Goal: Navigation & Orientation: Find specific page/section

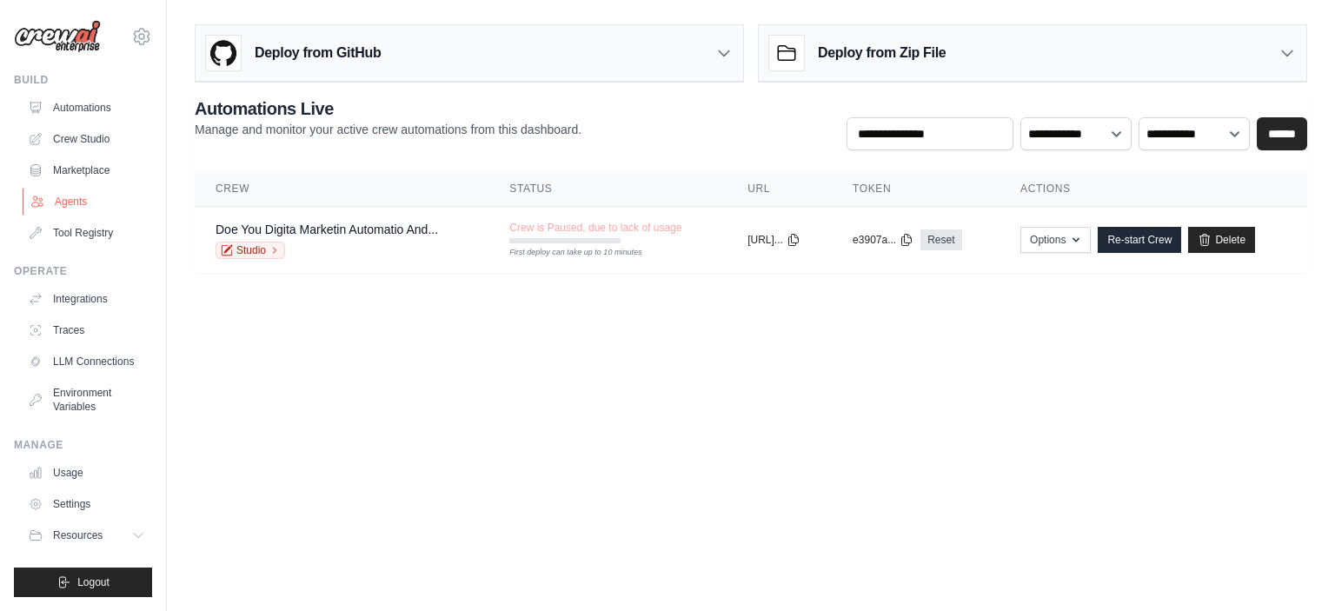
click at [85, 204] on link "Agents" at bounding box center [88, 202] width 131 height 28
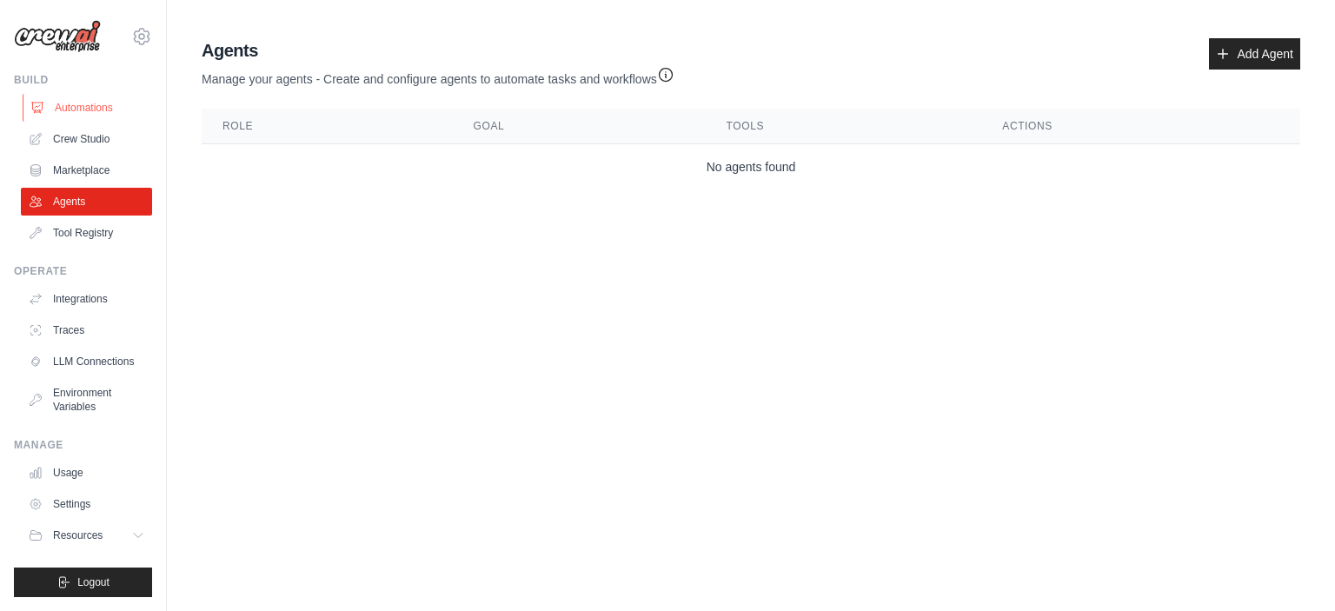
click at [73, 103] on link "Automations" at bounding box center [88, 108] width 131 height 28
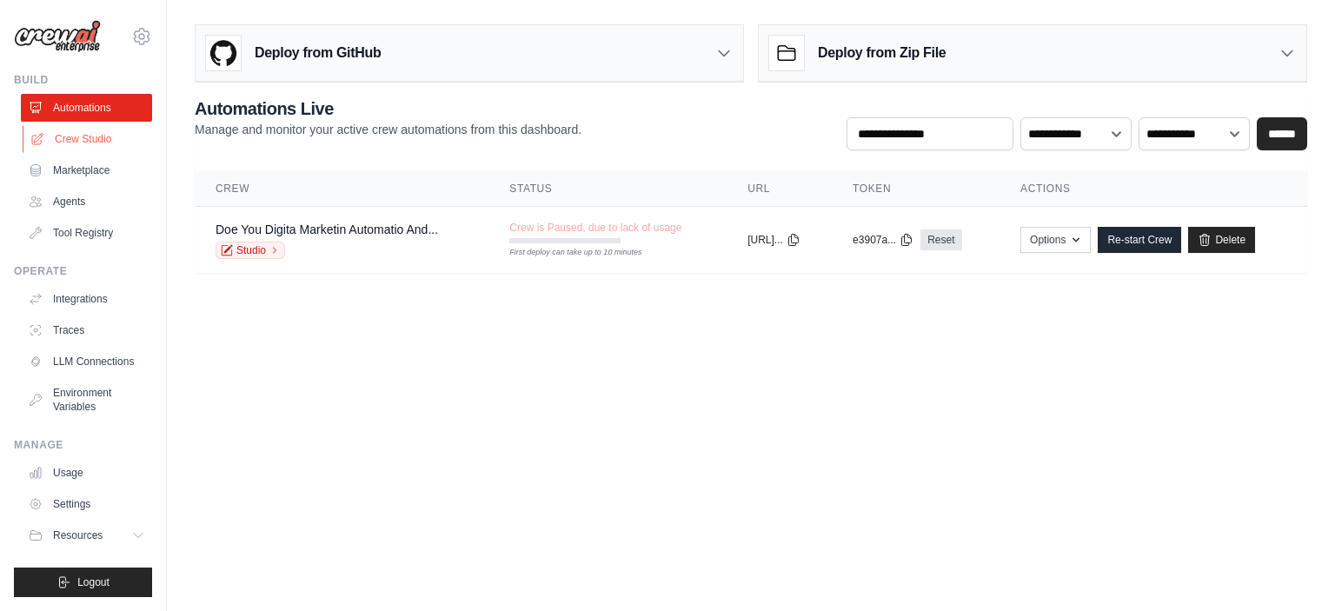
click at [69, 137] on link "Crew Studio" at bounding box center [88, 139] width 131 height 28
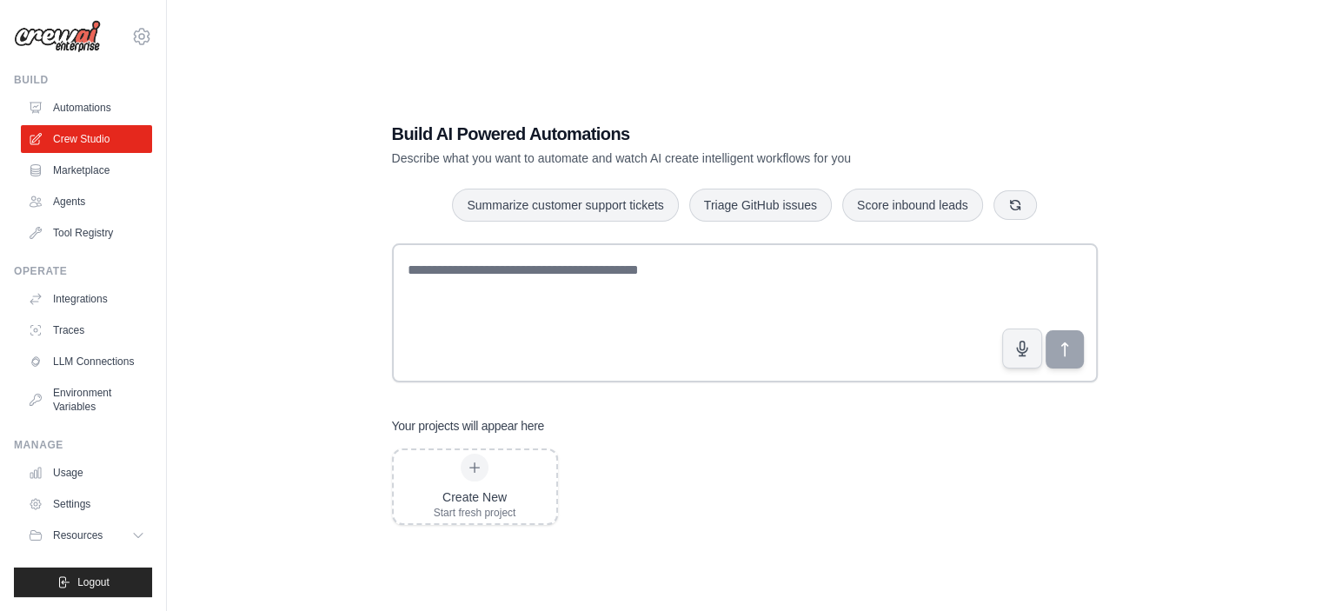
click at [66, 173] on link "Marketplace" at bounding box center [86, 170] width 131 height 28
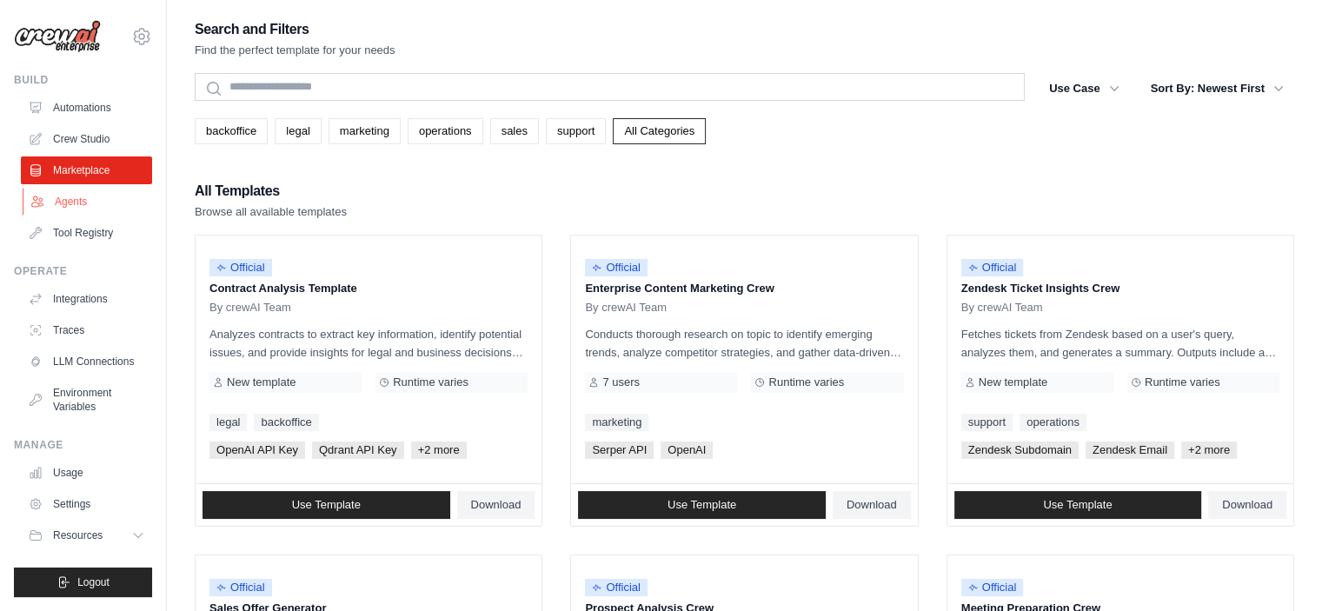
click at [66, 208] on link "Agents" at bounding box center [88, 202] width 131 height 28
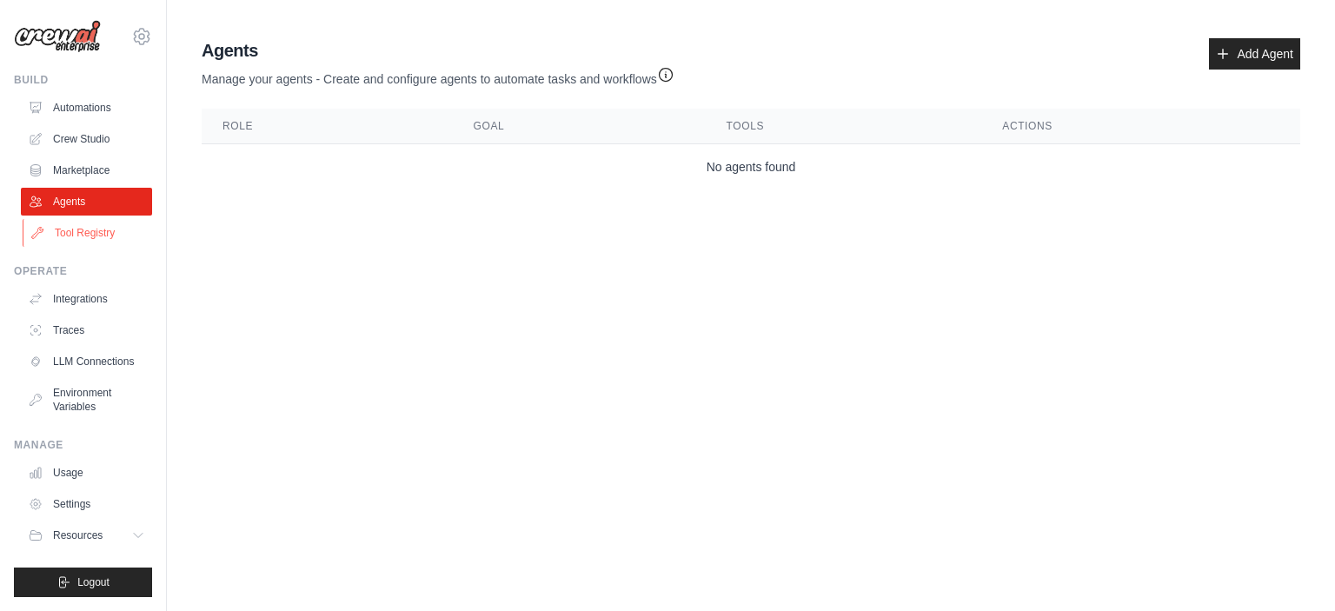
click at [66, 234] on link "Tool Registry" at bounding box center [88, 233] width 131 height 28
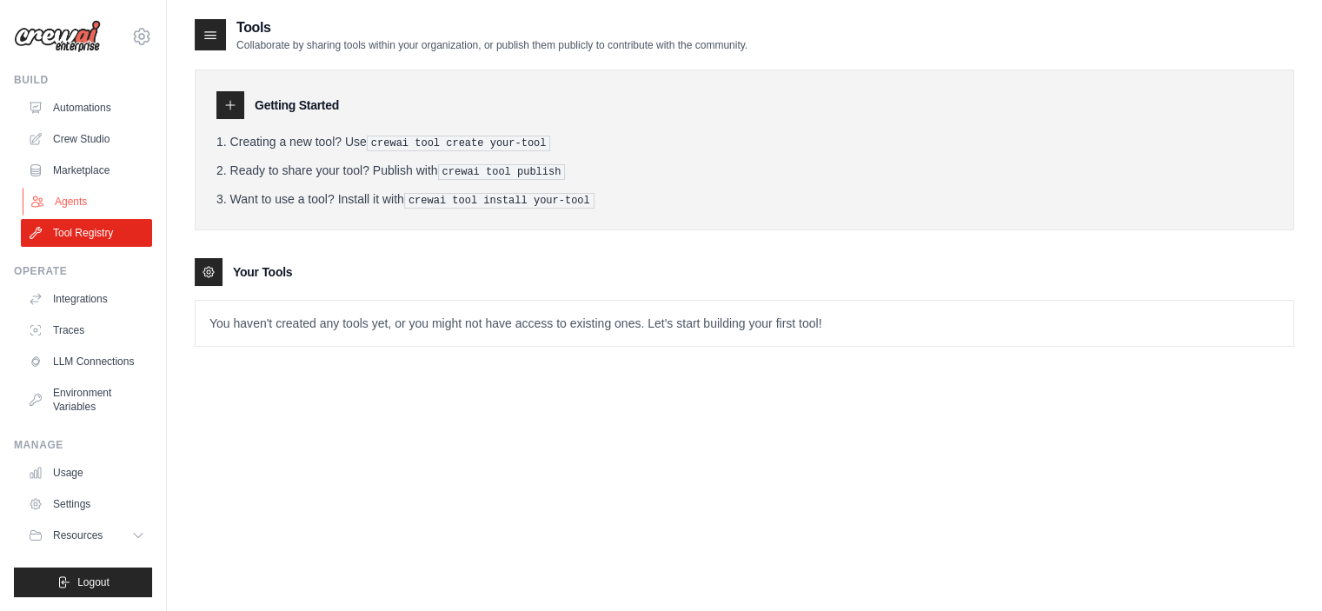
click at [70, 207] on link "Agents" at bounding box center [88, 202] width 131 height 28
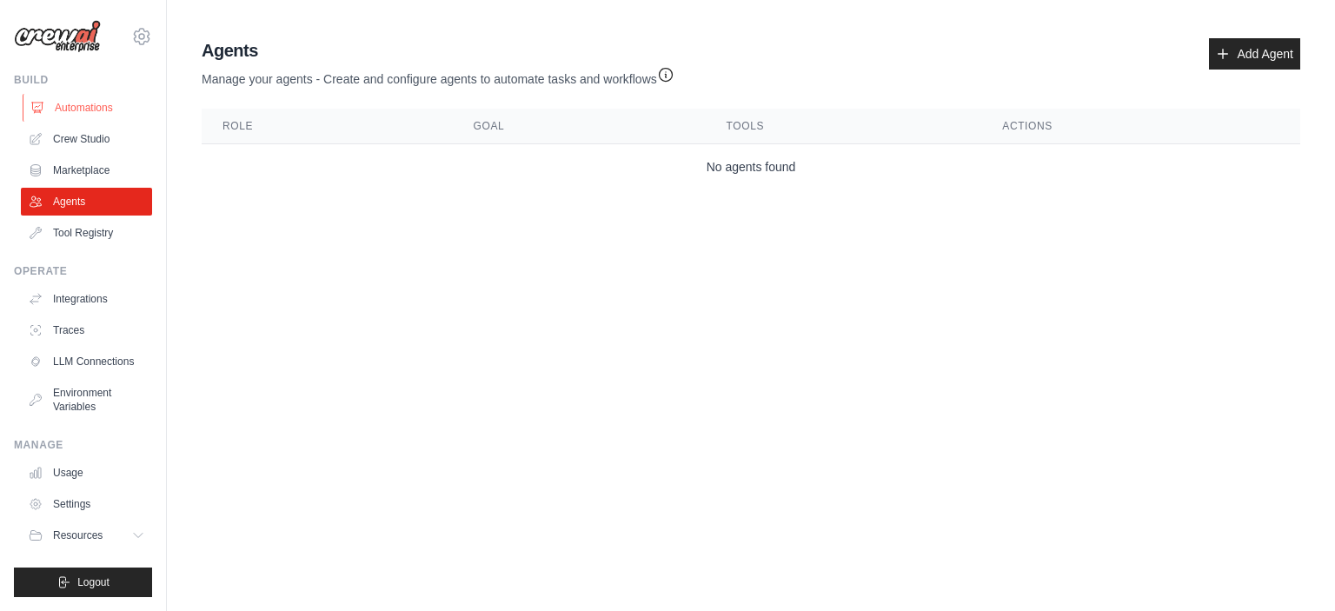
click at [106, 111] on link "Automations" at bounding box center [88, 108] width 131 height 28
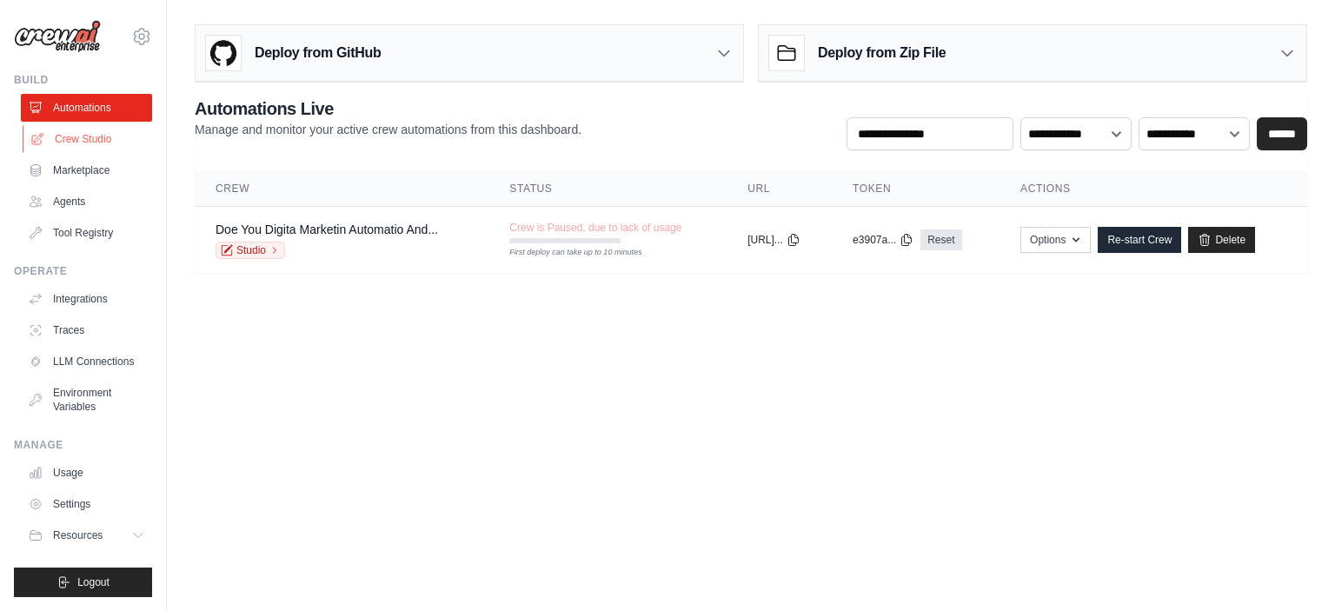
click at [97, 138] on link "Crew Studio" at bounding box center [88, 139] width 131 height 28
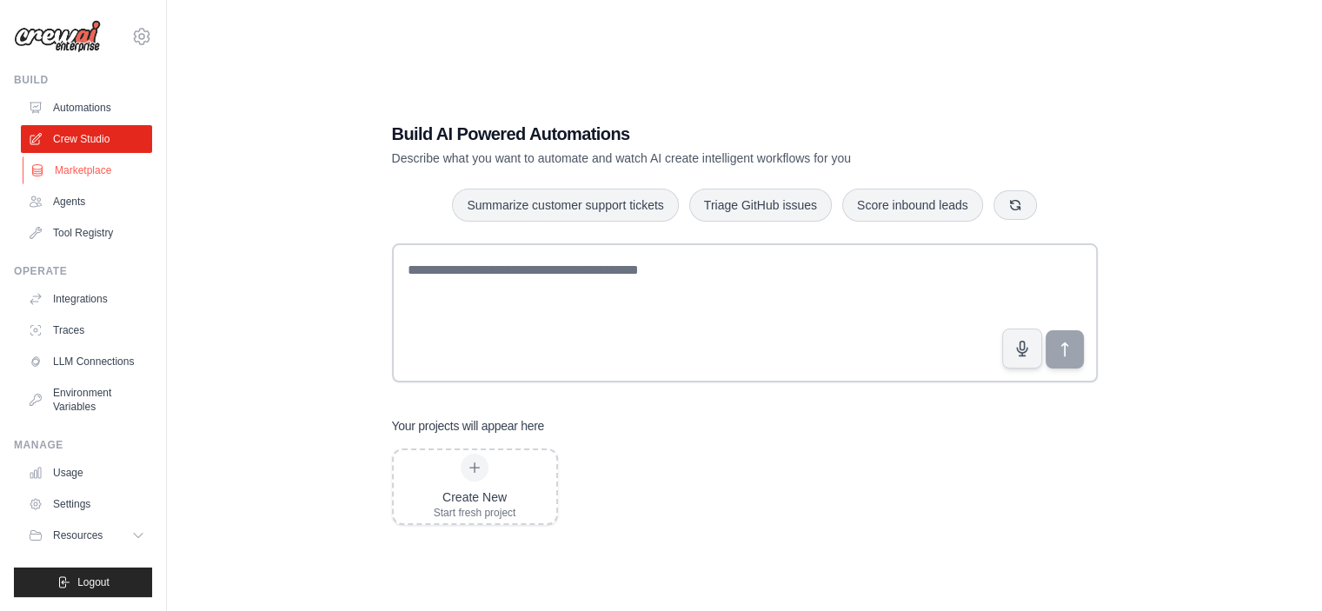
click at [88, 166] on link "Marketplace" at bounding box center [88, 170] width 131 height 28
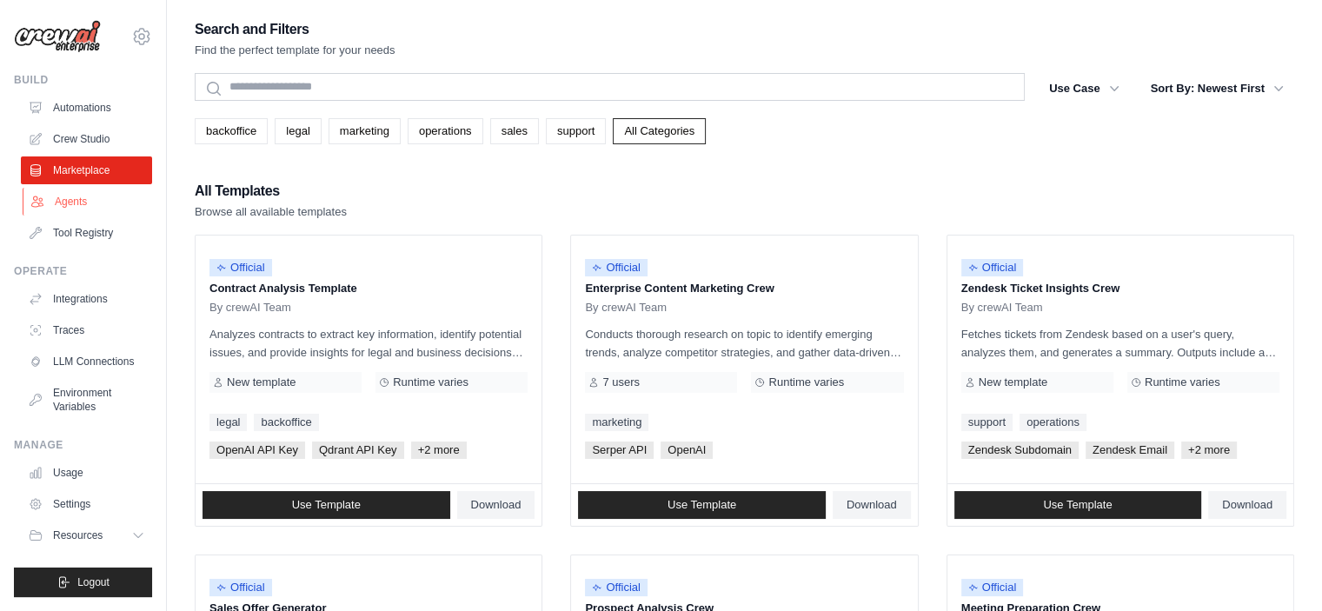
click at [83, 197] on link "Agents" at bounding box center [88, 202] width 131 height 28
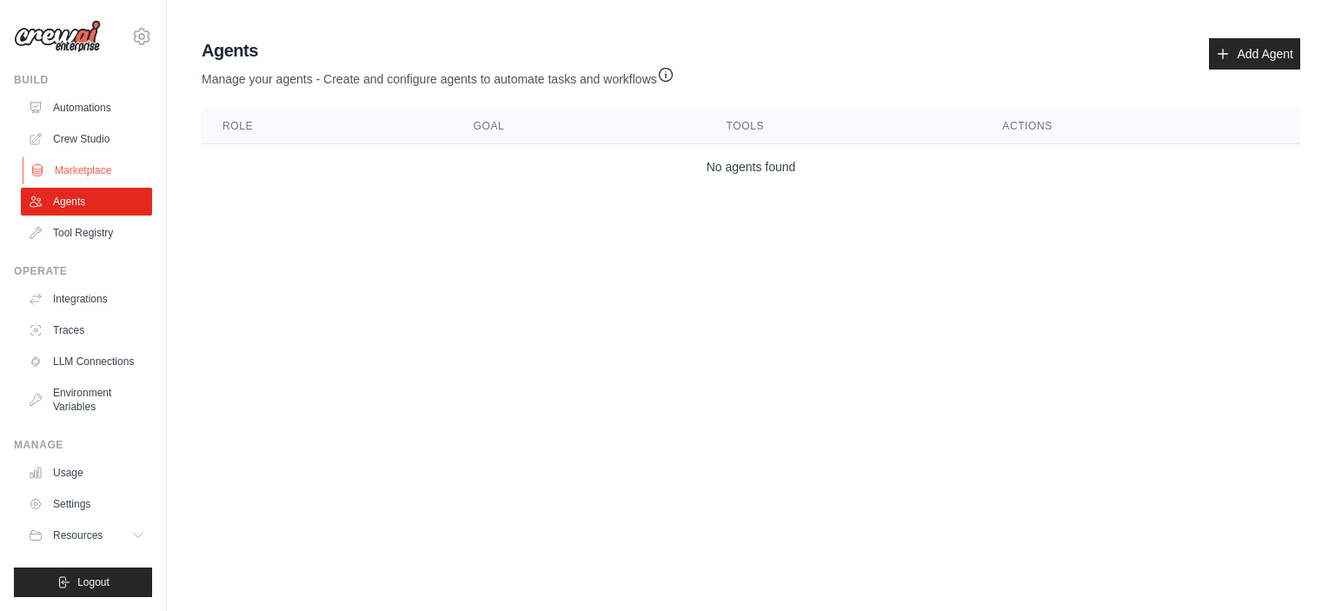
click at [78, 170] on link "Marketplace" at bounding box center [88, 170] width 131 height 28
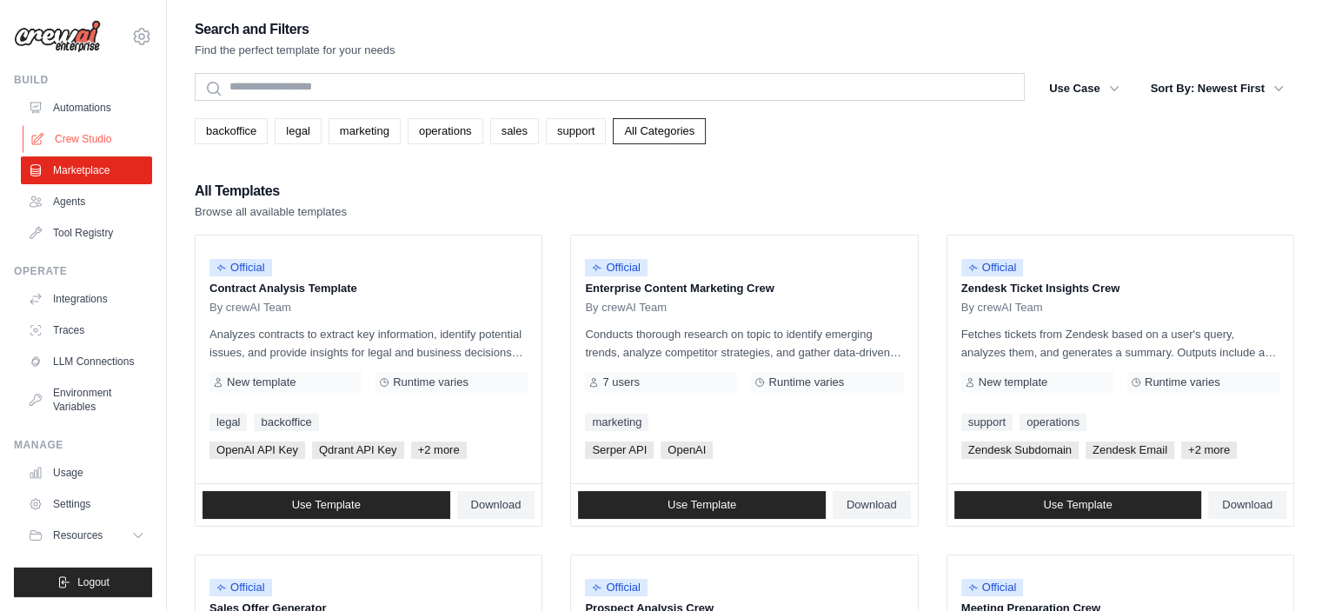
click at [100, 130] on link "Crew Studio" at bounding box center [88, 139] width 131 height 28
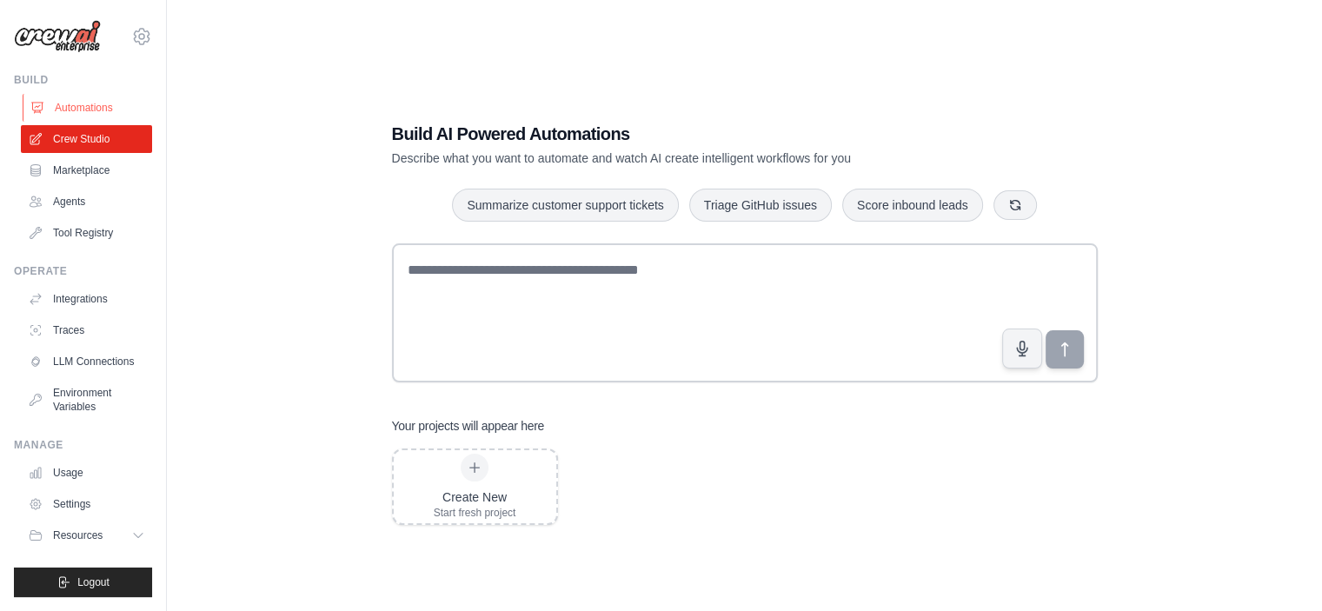
click at [83, 110] on link "Automations" at bounding box center [88, 108] width 131 height 28
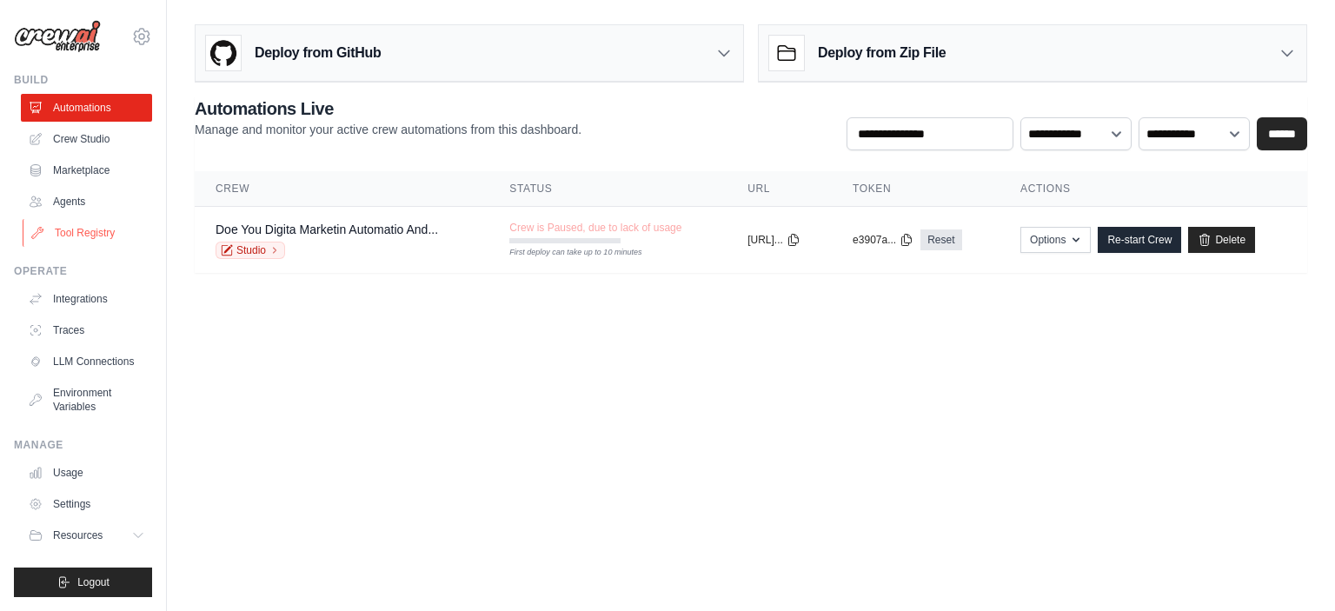
click at [75, 234] on link "Tool Registry" at bounding box center [88, 233] width 131 height 28
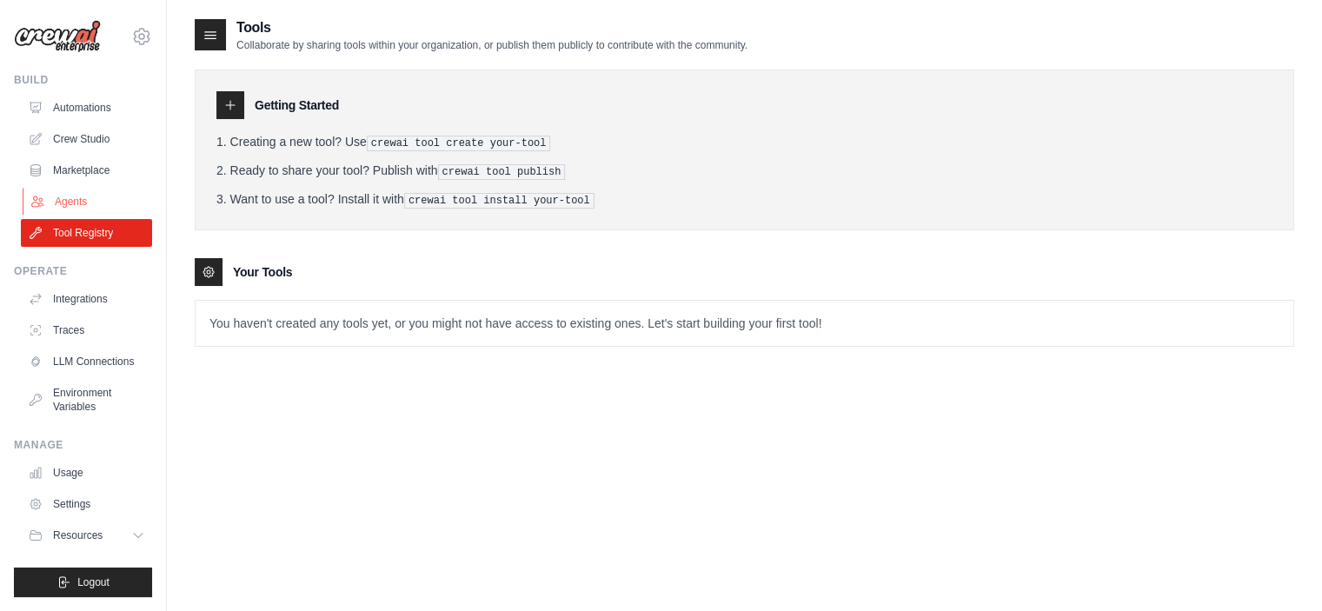
click at [90, 196] on link "Agents" at bounding box center [88, 202] width 131 height 28
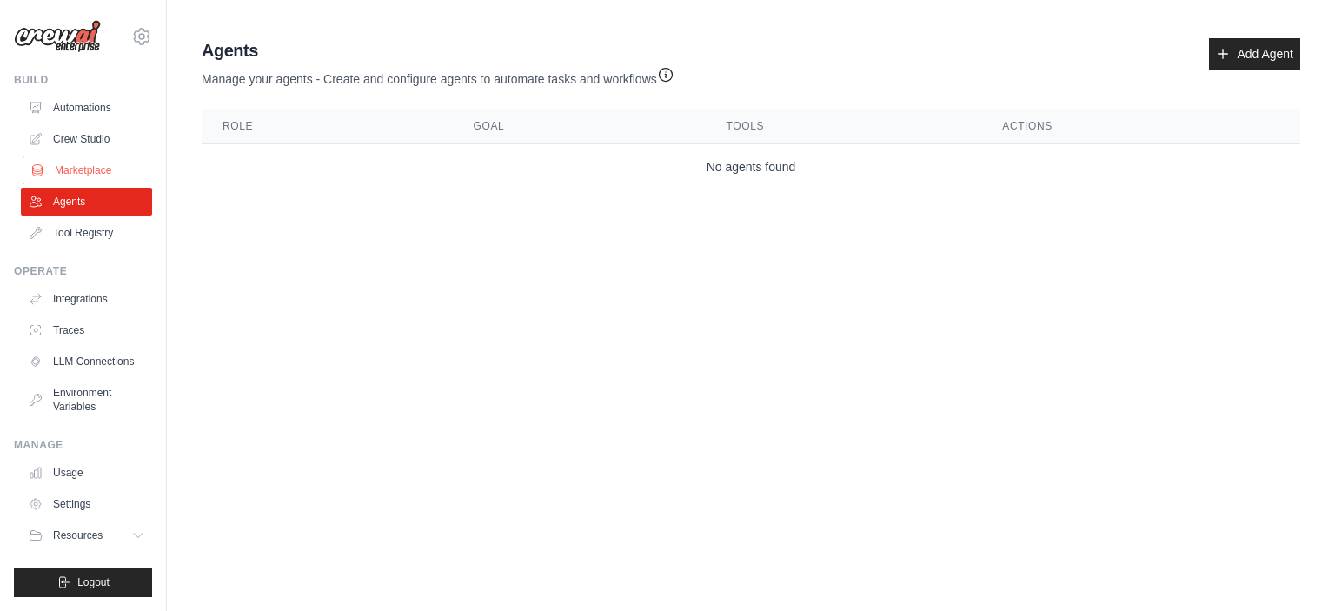
click at [90, 174] on link "Marketplace" at bounding box center [88, 170] width 131 height 28
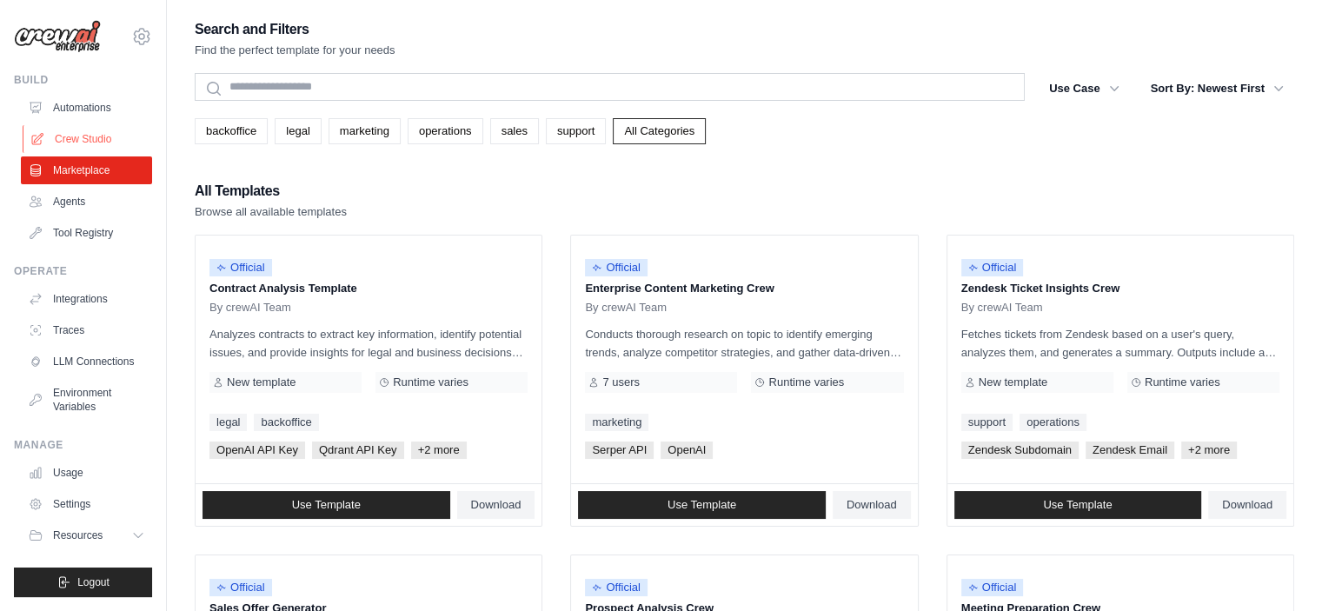
click at [94, 142] on link "Crew Studio" at bounding box center [88, 139] width 131 height 28
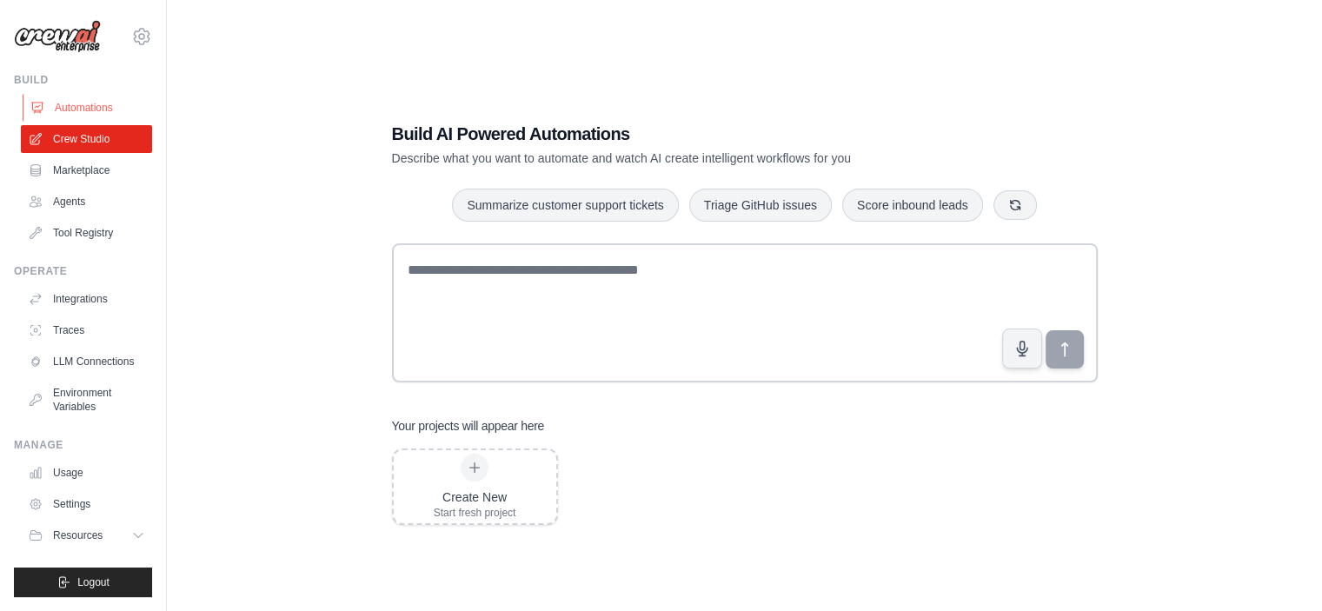
click at [89, 107] on link "Automations" at bounding box center [88, 108] width 131 height 28
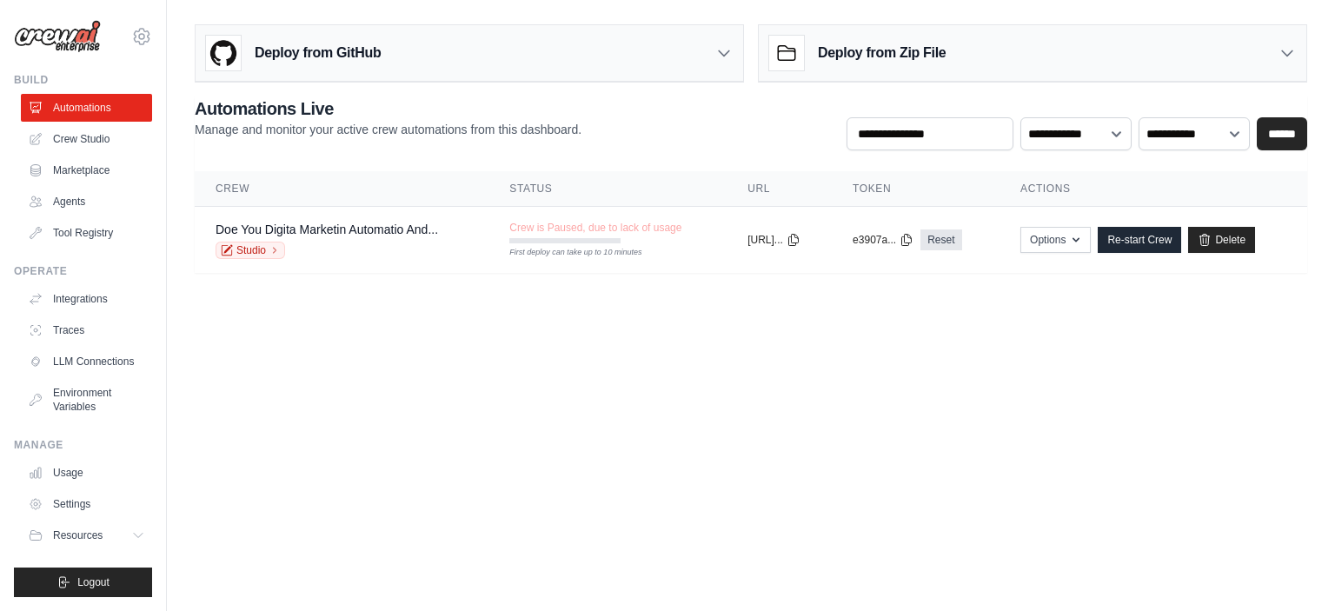
click at [201, 343] on body "iambaigofficial@gmail.com Settings Build Automations Crew Studio" at bounding box center [667, 305] width 1335 height 611
click at [422, 445] on body "[EMAIL_ADDRESS][DOMAIN_NAME] Settings Build Automations Crew Studio" at bounding box center [667, 305] width 1335 height 611
click at [45, 225] on link "Tool Registry" at bounding box center [88, 233] width 131 height 28
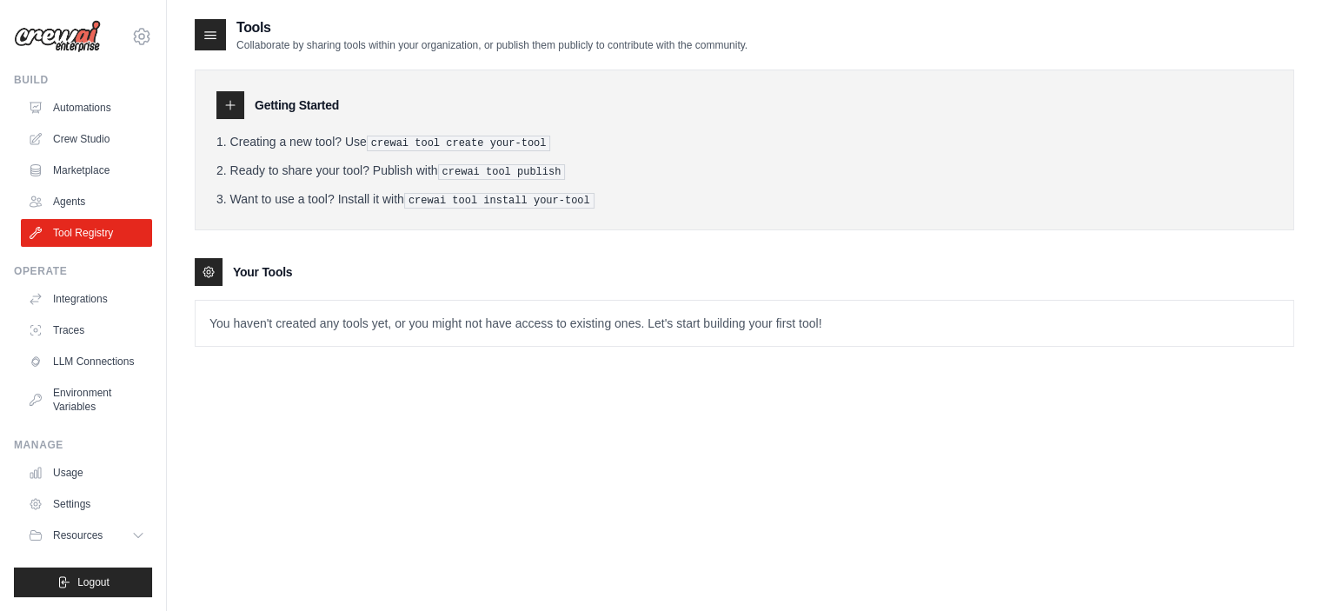
click at [407, 143] on pre "crewai tool create your-tool" at bounding box center [459, 144] width 184 height 16
drag, startPoint x: 543, startPoint y: 138, endPoint x: 365, endPoint y: 130, distance: 177.5
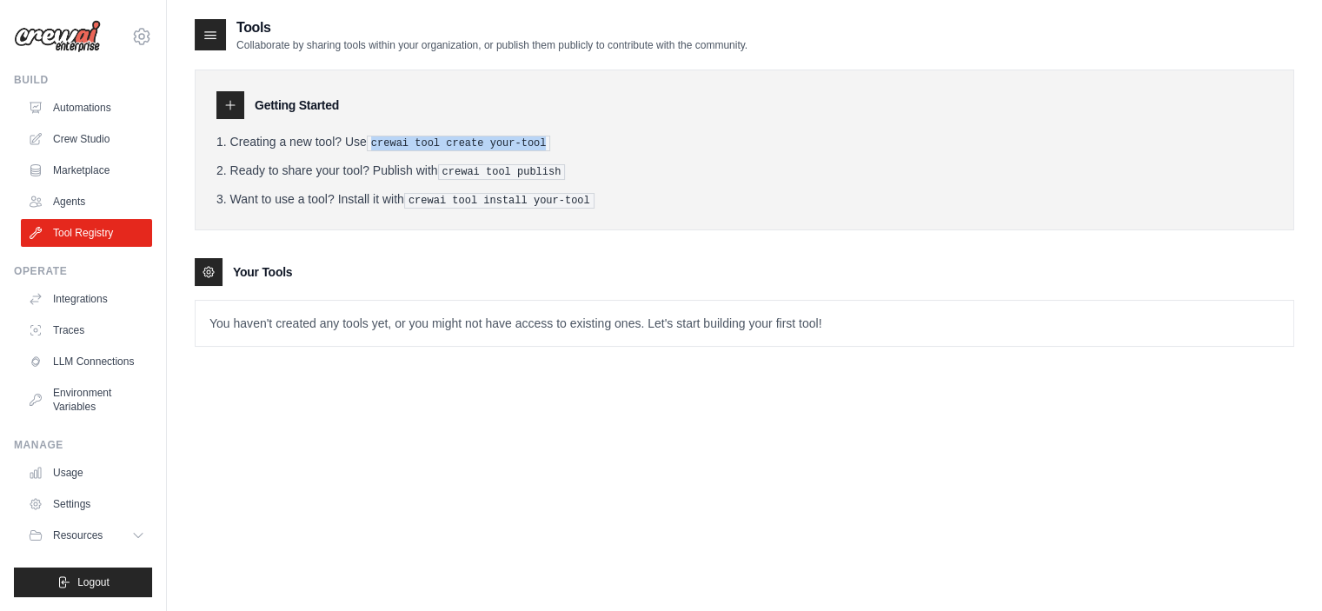
click at [372, 140] on li "Creating a new tool? Use crewai tool create your-tool" at bounding box center [744, 142] width 1056 height 18
click at [512, 274] on div "Your Tools" at bounding box center [745, 272] width 1100 height 28
click at [519, 136] on pre "crewai tool create your-tool" at bounding box center [459, 144] width 184 height 16
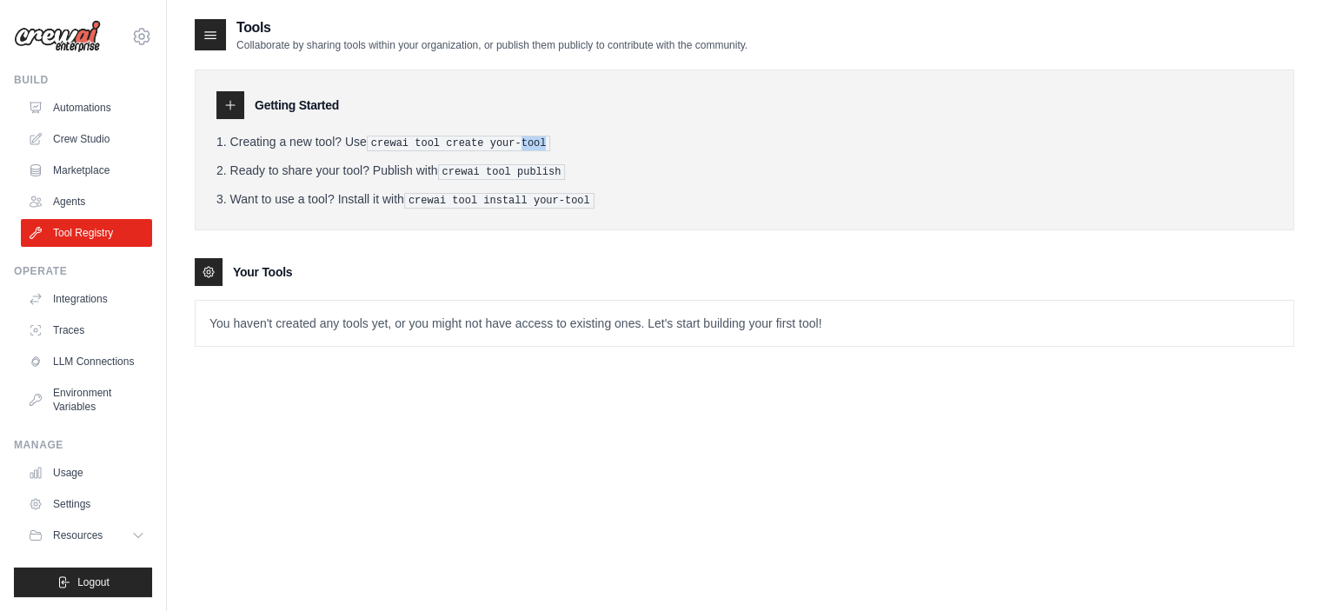
click at [519, 136] on pre "crewai tool create your-tool" at bounding box center [459, 144] width 184 height 16
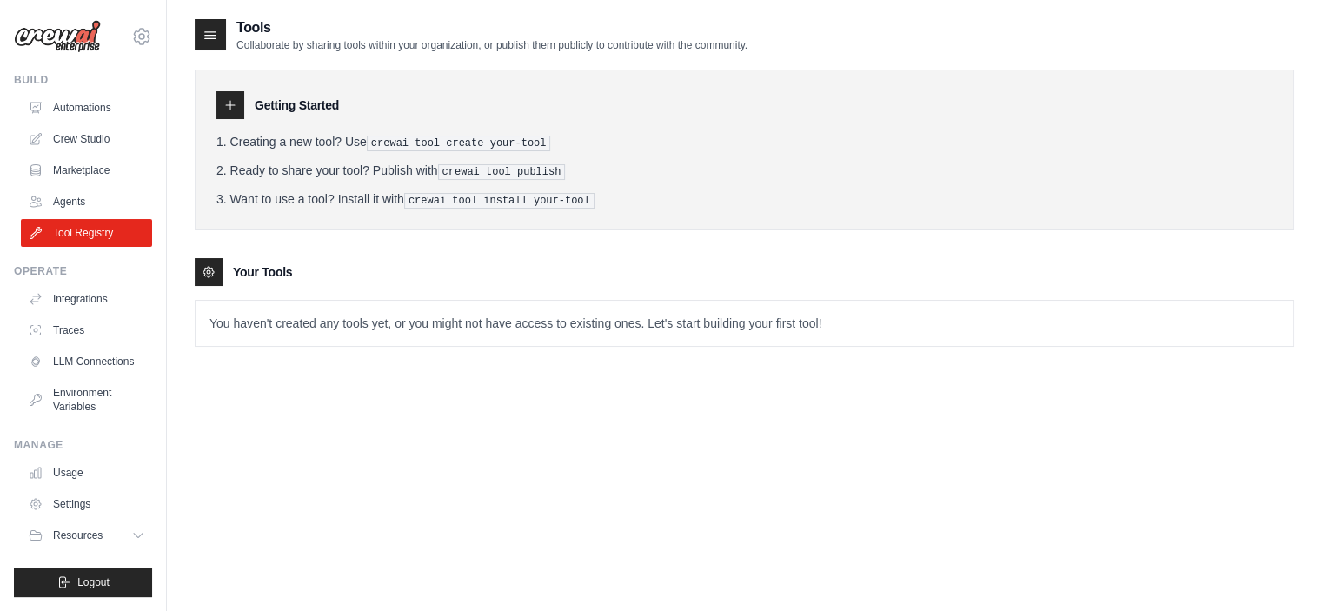
click at [341, 158] on ol "Creating a new tool? Use crewai tool create your-tool Ready to share your tool?…" at bounding box center [744, 171] width 1056 height 76
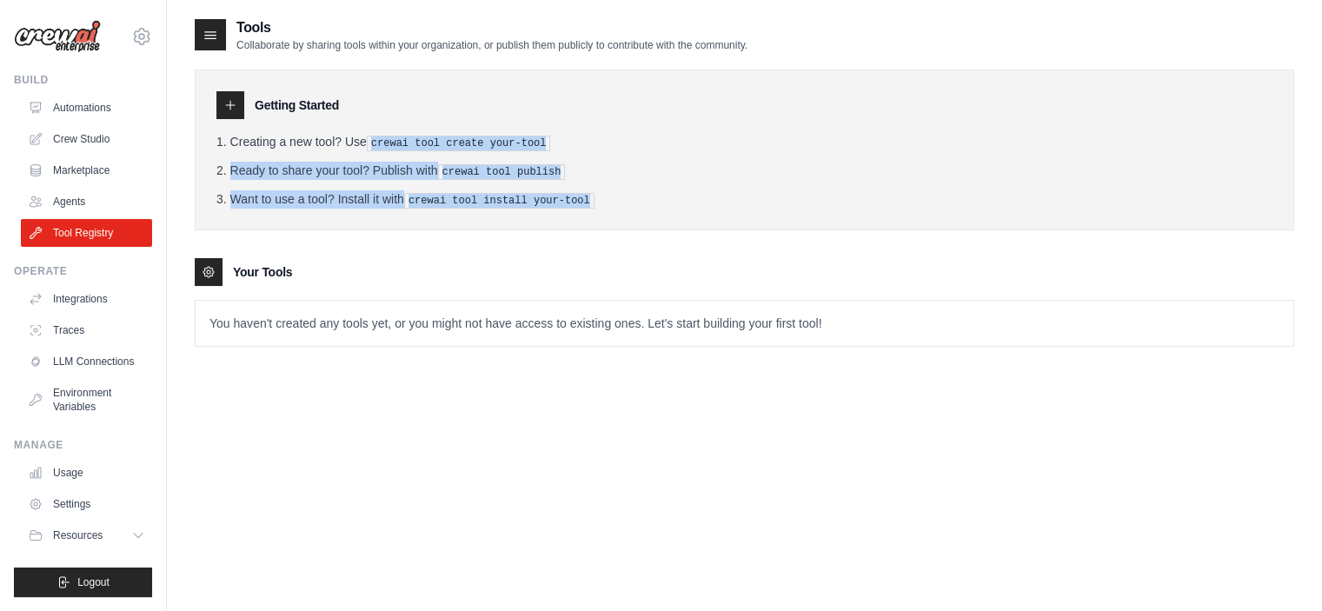
drag, startPoint x: 376, startPoint y: 145, endPoint x: 546, endPoint y: 212, distance: 183.1
click at [546, 212] on div "Getting Started Creating a new tool? Use crewai tool create your-tool Ready to …" at bounding box center [745, 150] width 1100 height 161
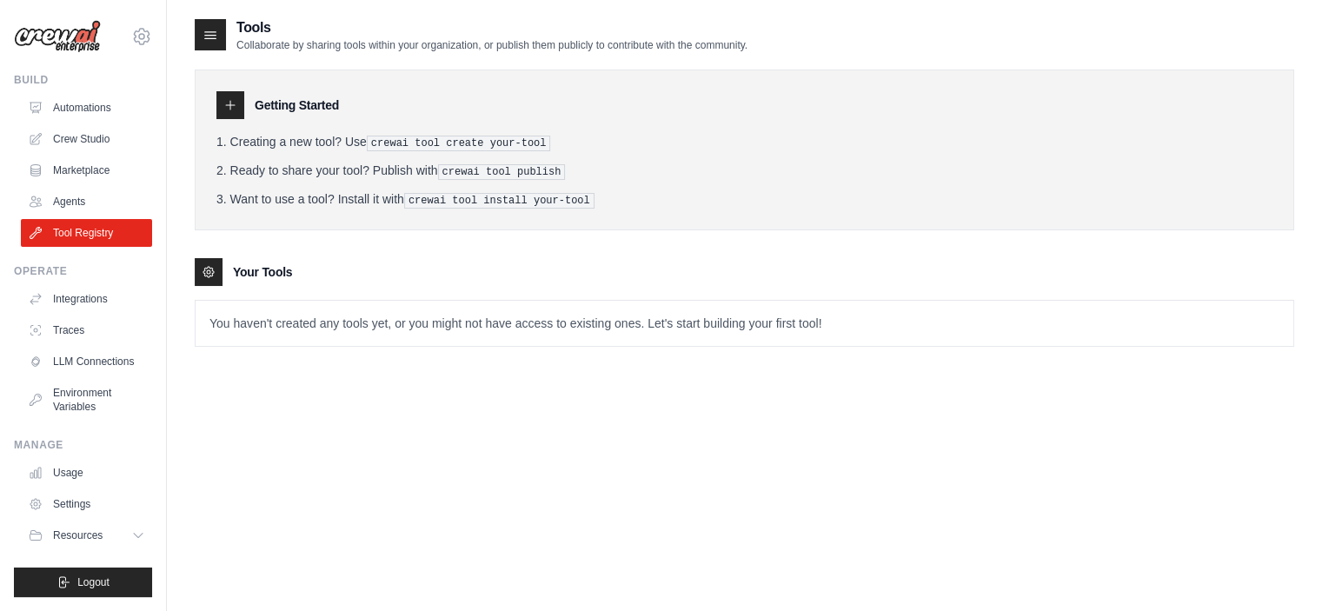
click at [540, 238] on div "Getting Started Creating a new tool? Use crewai tool create your-tool Ready to …" at bounding box center [745, 199] width 1100 height 295
drag, startPoint x: 611, startPoint y: 212, endPoint x: 567, endPoint y: 182, distance: 53.8
click at [619, 229] on div "Getting Started Creating a new tool? Use crewai tool create your-tool Ready to …" at bounding box center [745, 199] width 1100 height 295
click at [567, 182] on ol "Creating a new tool? Use crewai tool create your-tool Ready to share your tool?…" at bounding box center [744, 171] width 1056 height 76
click at [583, 248] on div "Getting Started Creating a new tool? Use crewai tool create your-tool Ready to …" at bounding box center [745, 199] width 1100 height 295
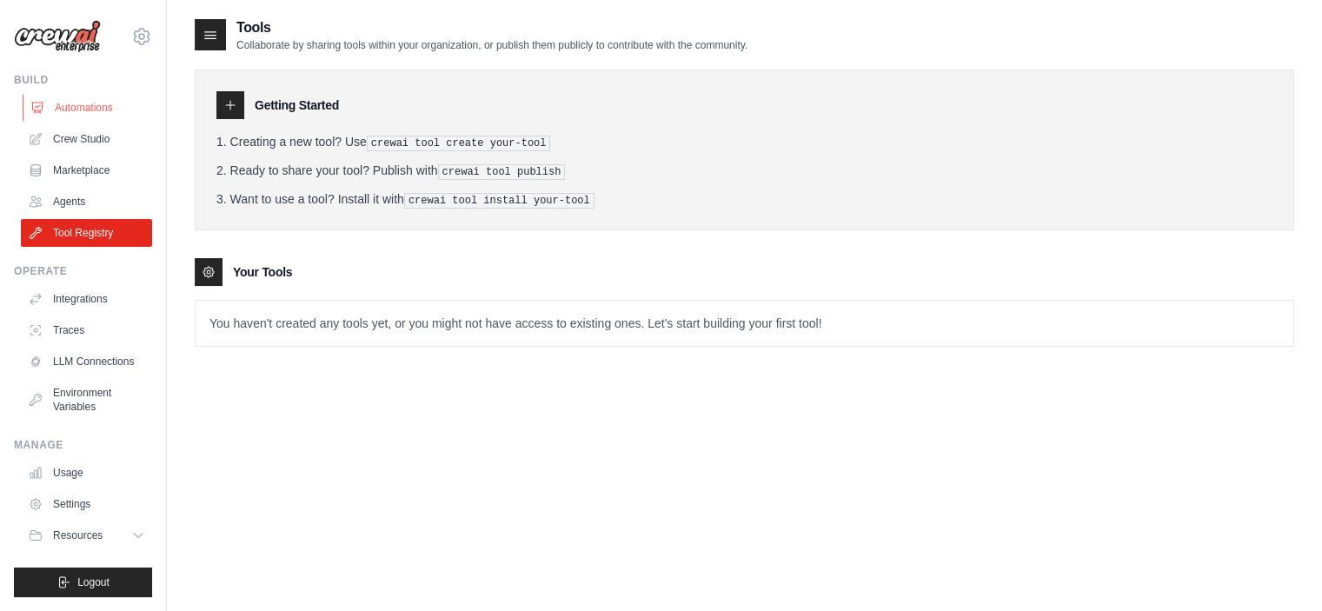
click at [49, 117] on link "Automations" at bounding box center [88, 108] width 131 height 28
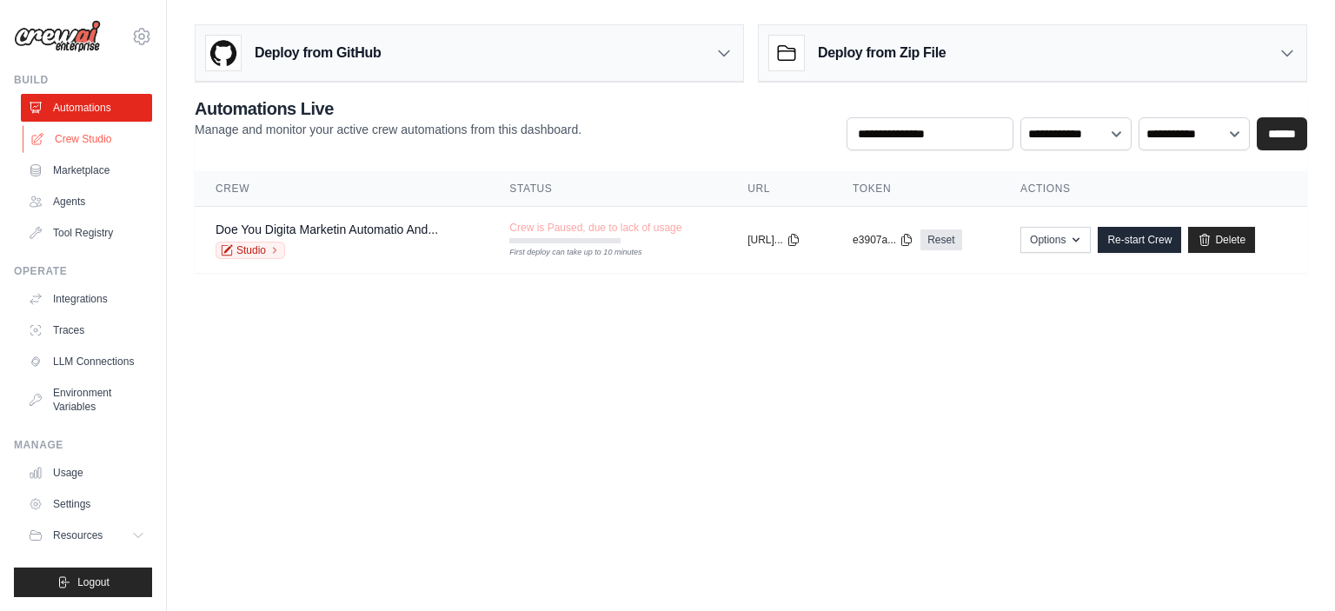
click at [51, 136] on link "Crew Studio" at bounding box center [88, 139] width 131 height 28
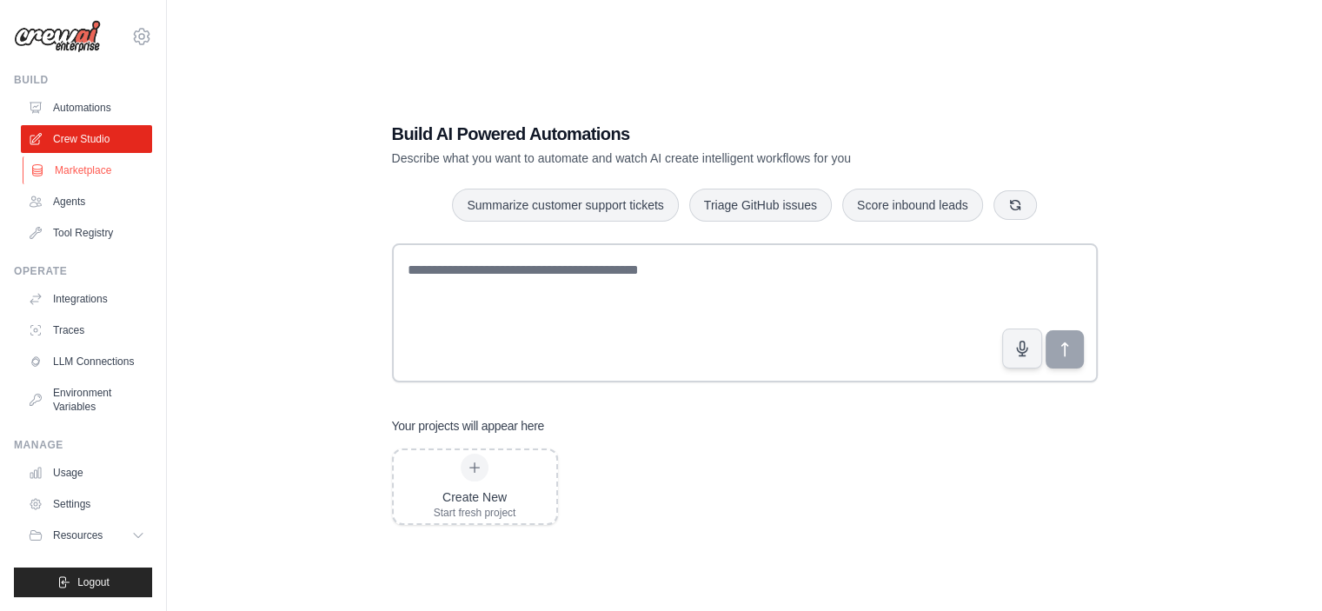
click at [56, 159] on link "Marketplace" at bounding box center [88, 170] width 131 height 28
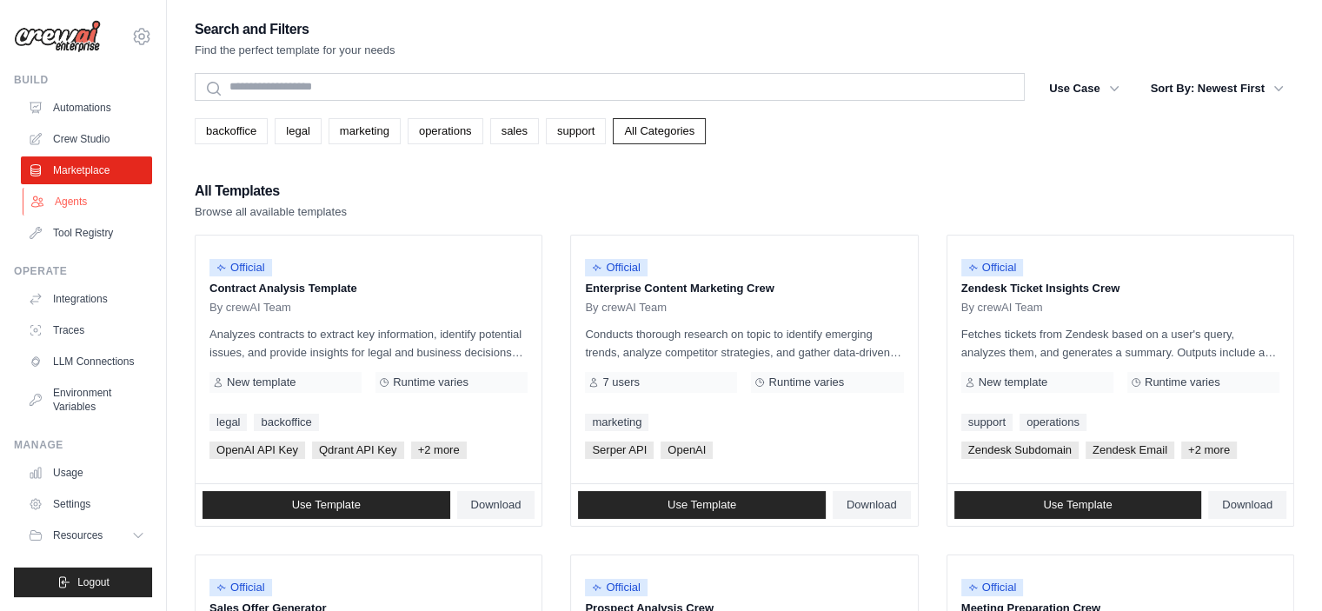
click at [66, 210] on link "Agents" at bounding box center [88, 202] width 131 height 28
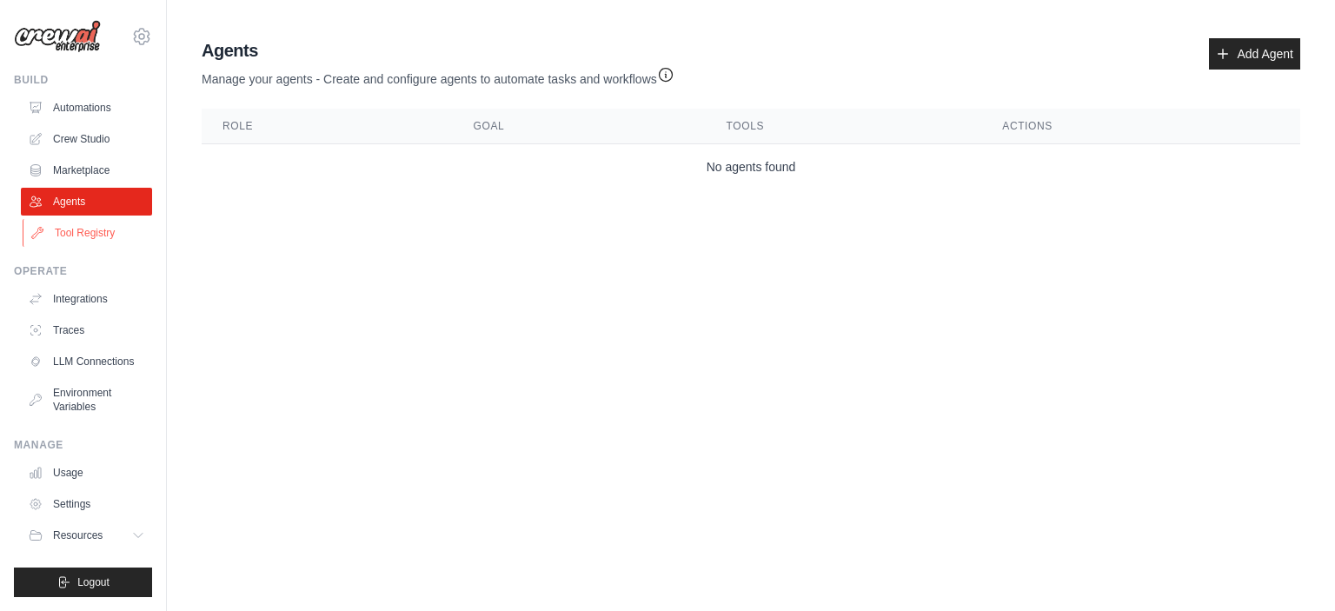
click at [69, 230] on link "Tool Registry" at bounding box center [88, 233] width 131 height 28
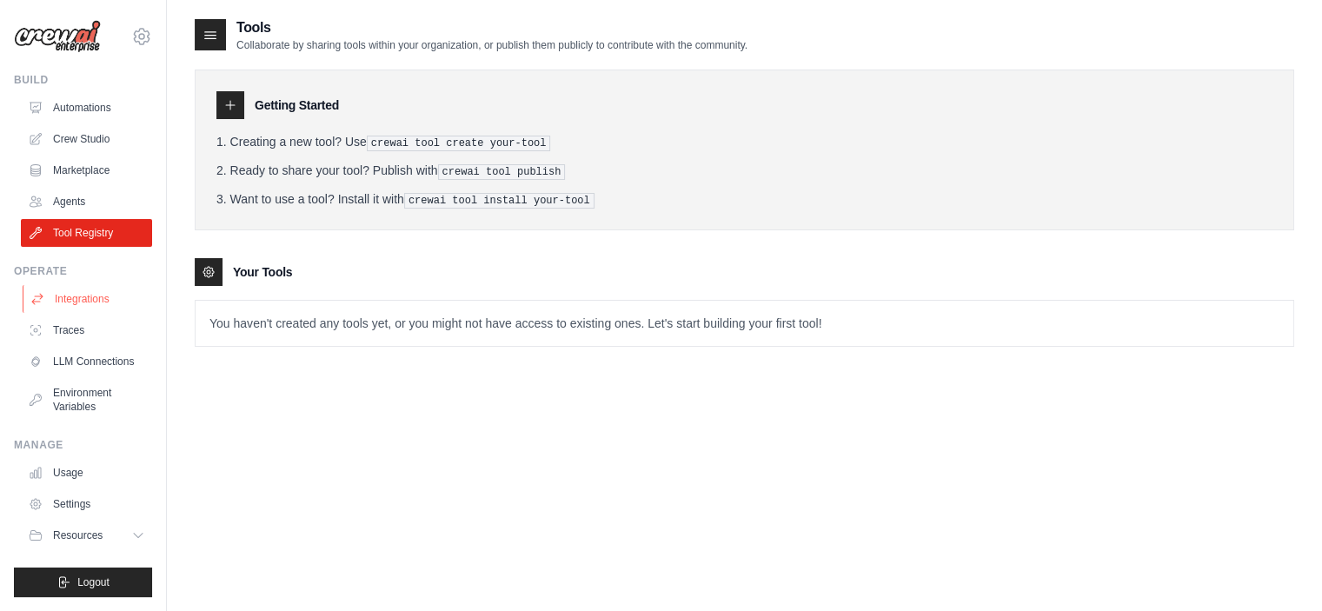
click at [76, 296] on link "Integrations" at bounding box center [88, 299] width 131 height 28
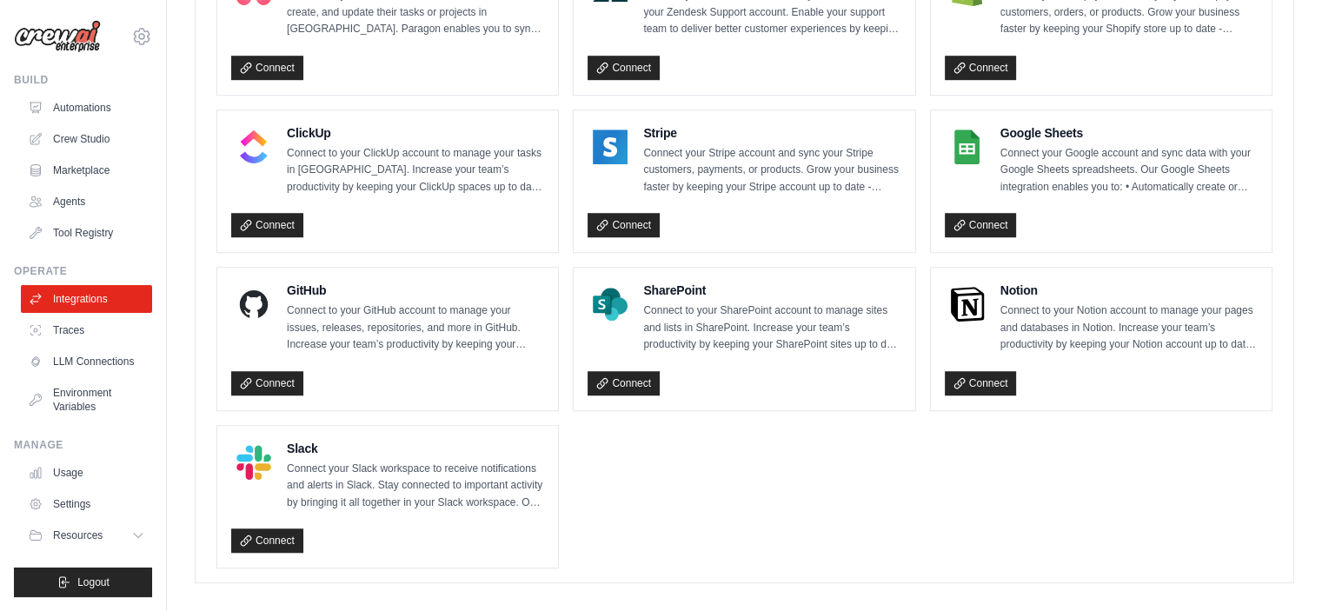
scroll to position [1227, 0]
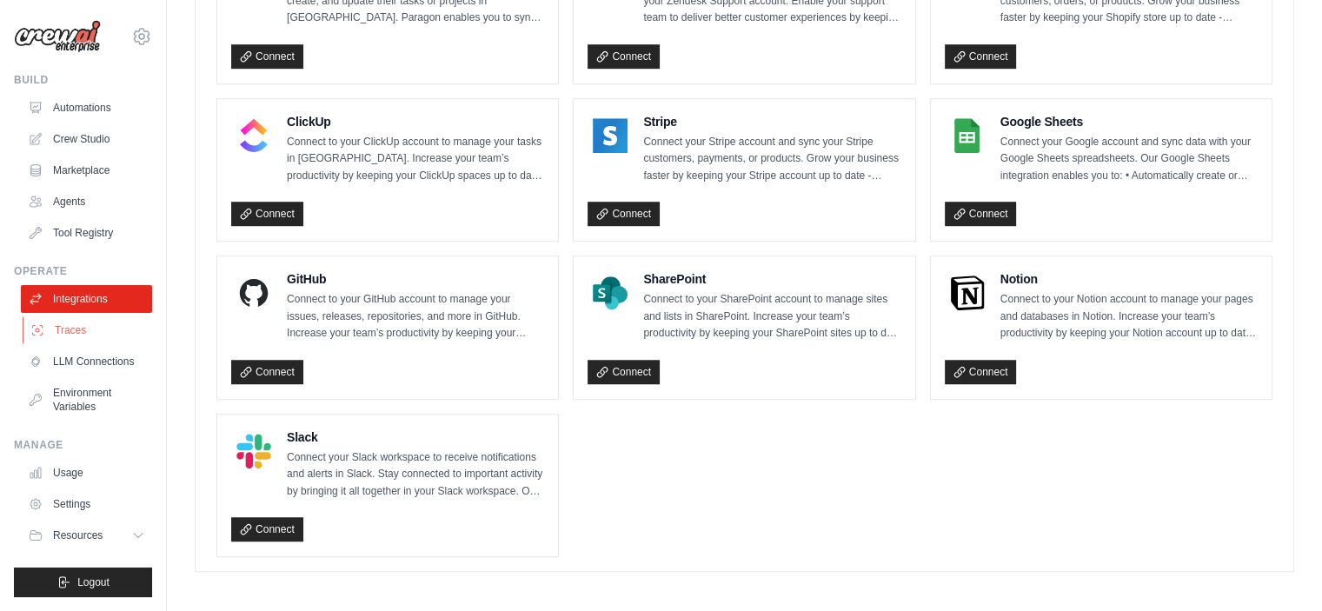
click at [93, 322] on link "Traces" at bounding box center [88, 330] width 131 height 28
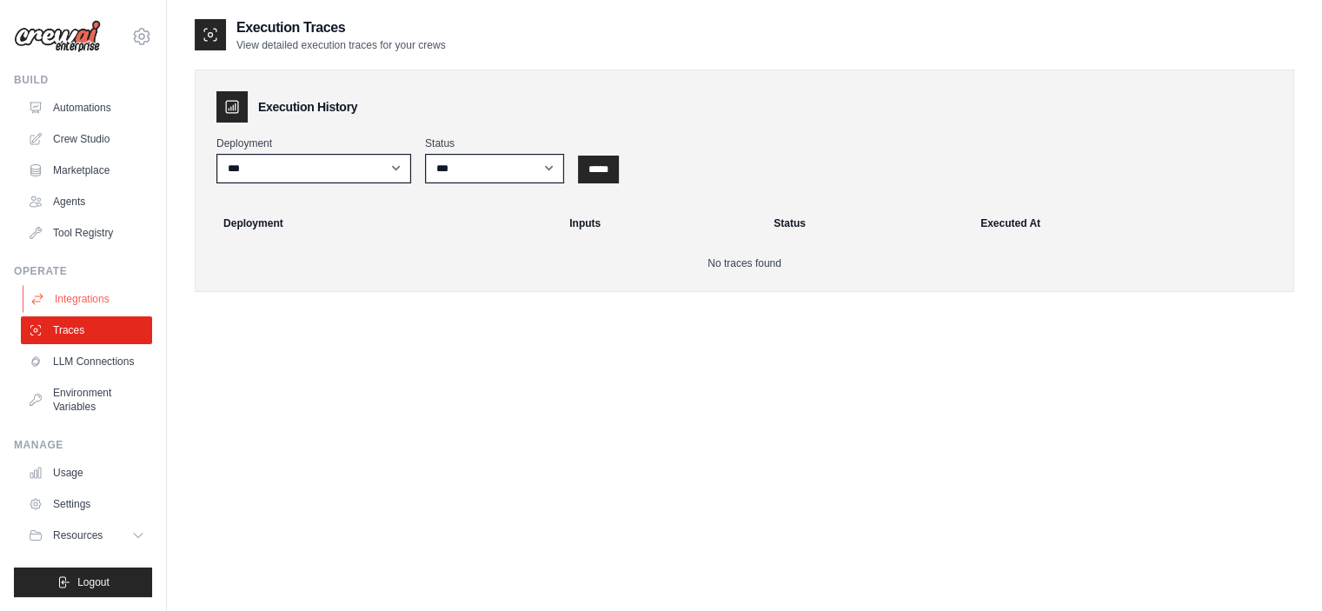
click at [95, 295] on link "Integrations" at bounding box center [88, 299] width 131 height 28
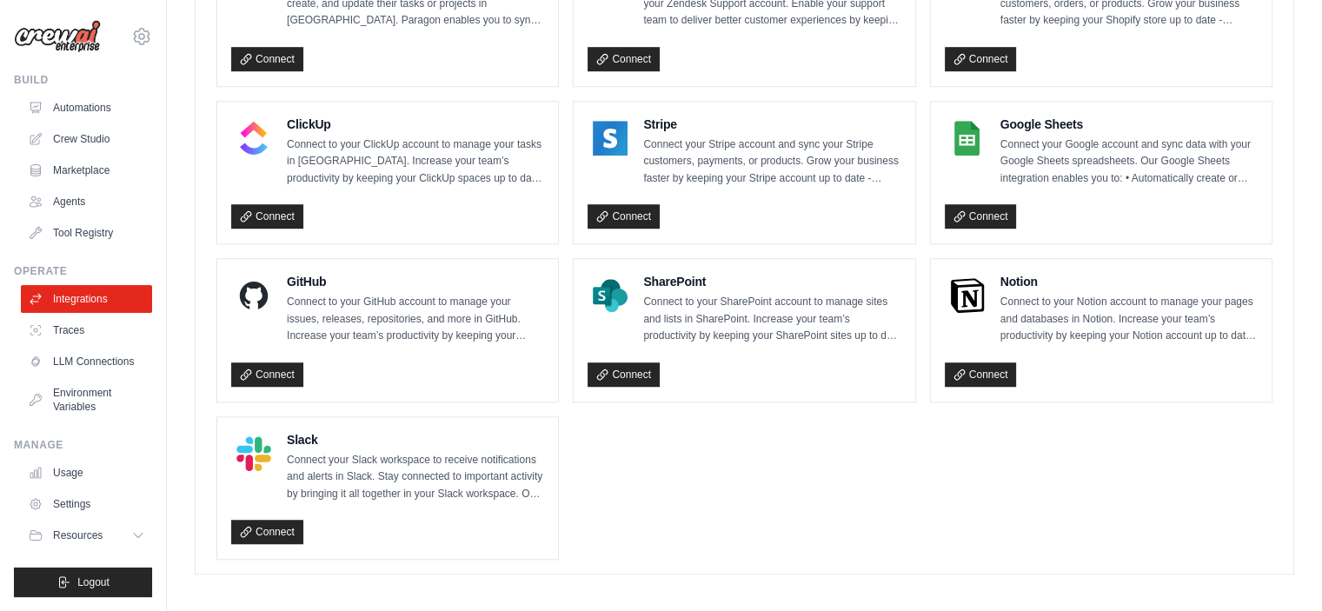
scroll to position [1227, 0]
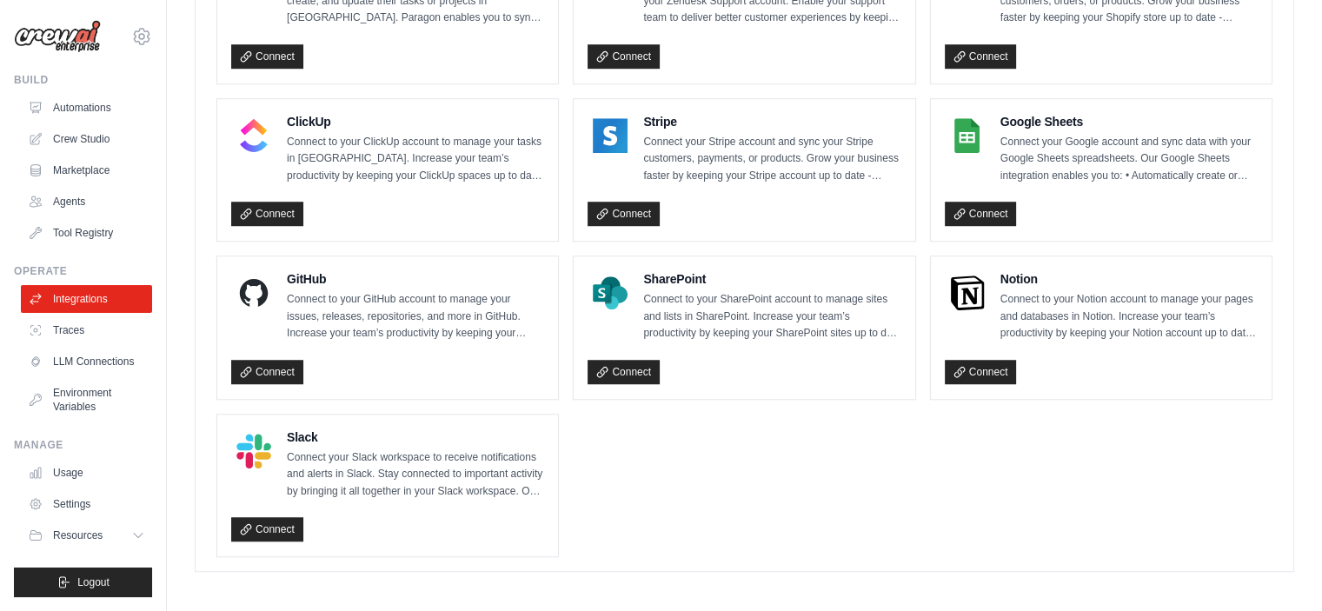
click at [93, 357] on link "LLM Connections" at bounding box center [88, 362] width 131 height 28
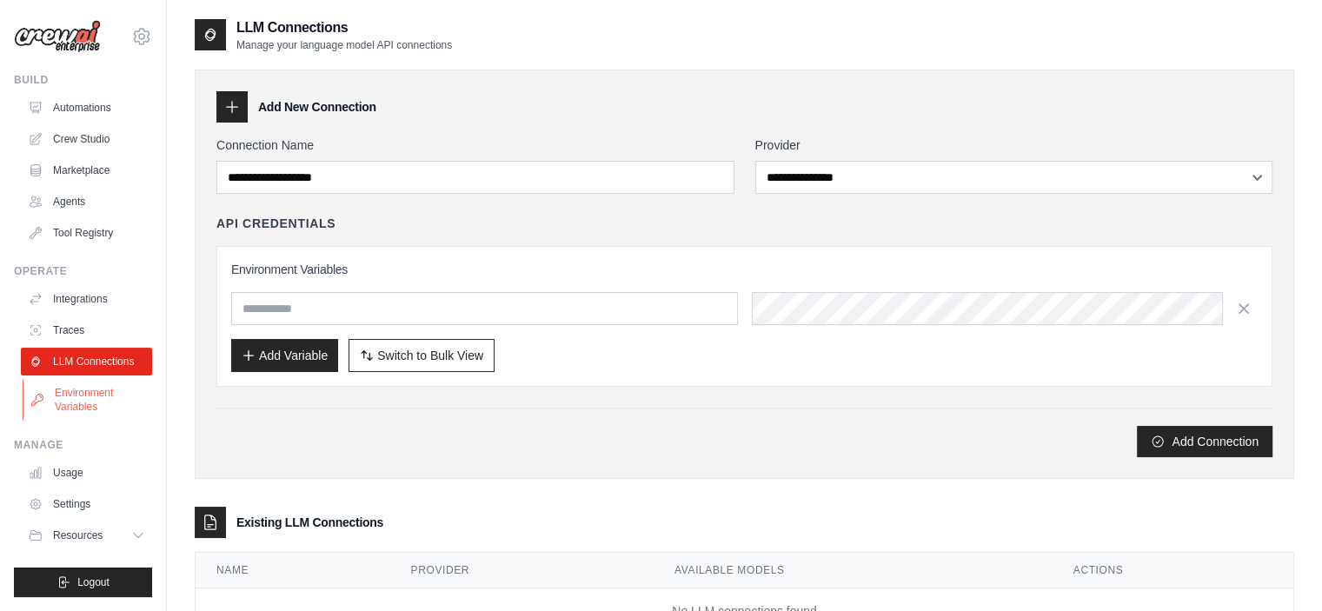
click at [91, 403] on link "Environment Variables" at bounding box center [88, 400] width 131 height 42
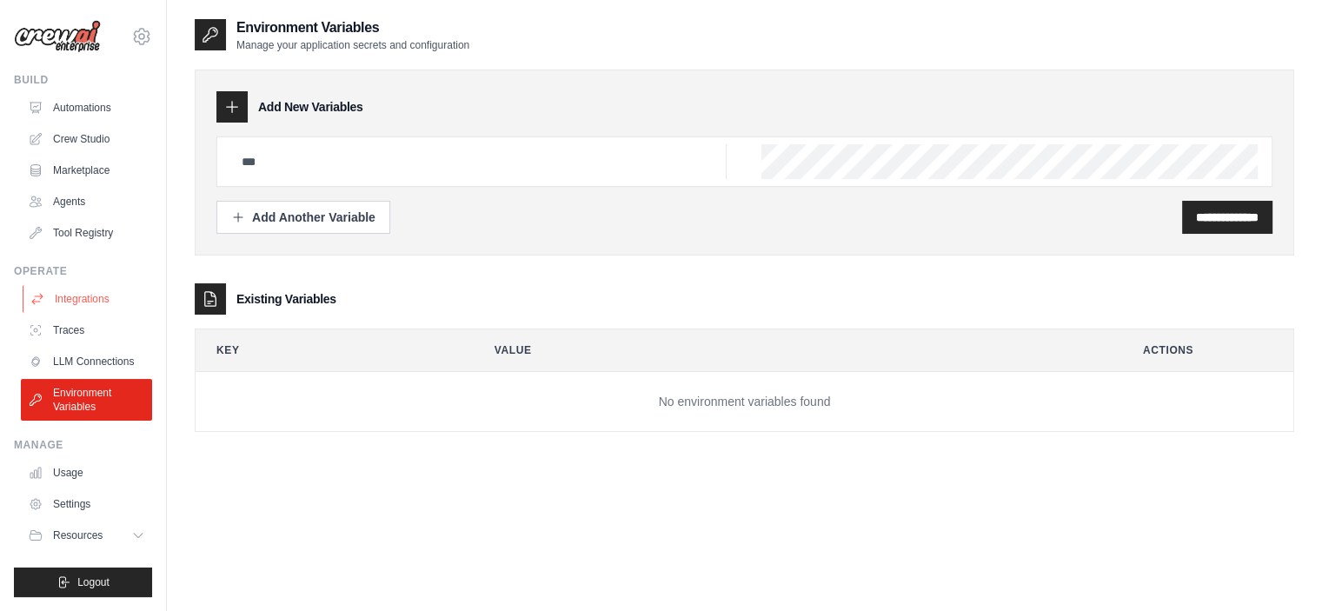
click at [67, 286] on link "Integrations" at bounding box center [88, 299] width 131 height 28
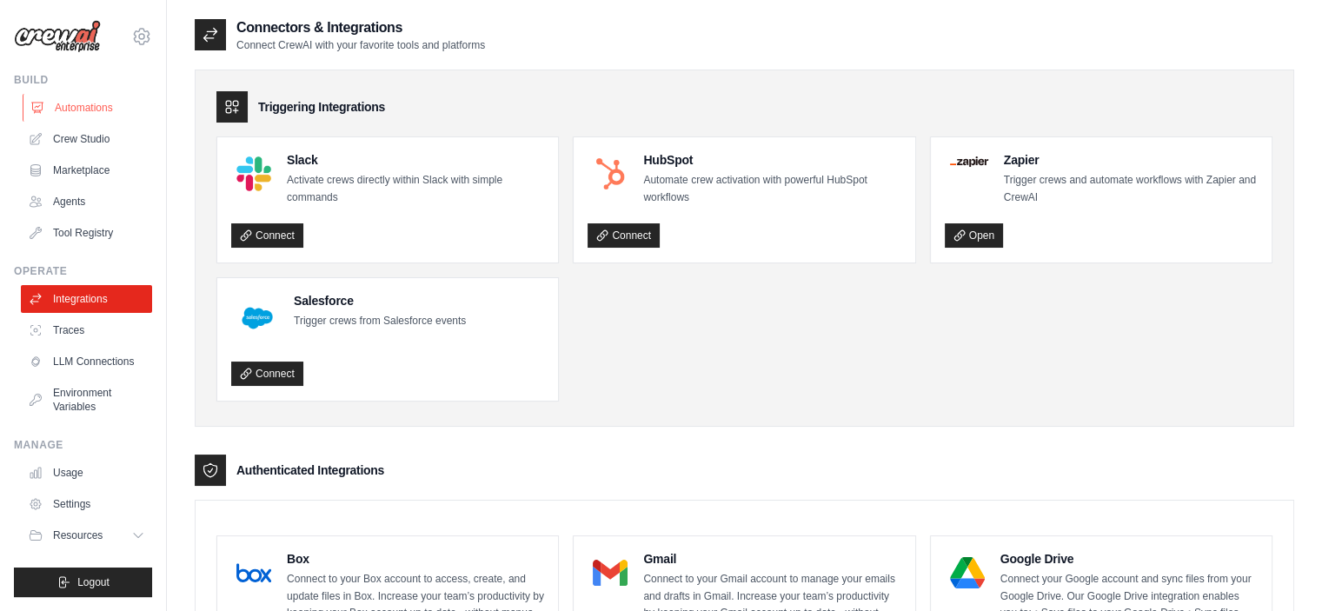
click at [64, 103] on link "Automations" at bounding box center [88, 108] width 131 height 28
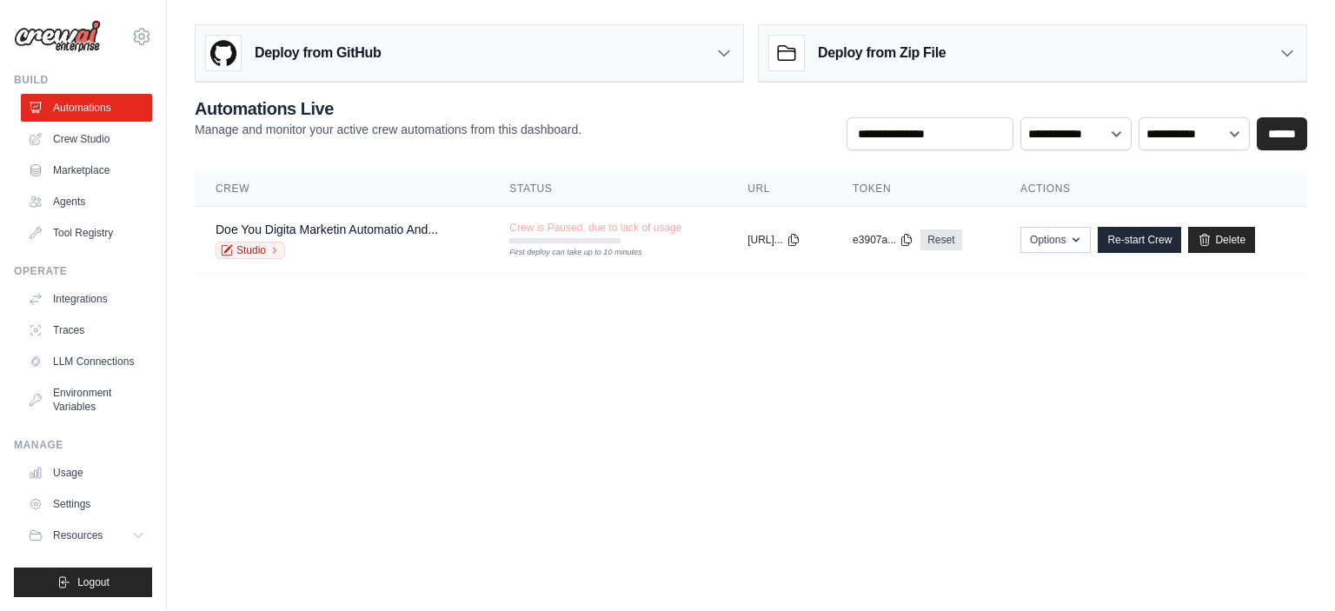
click at [230, 360] on body "iambaigofficial@gmail.com Settings Build Automations Crew Studio" at bounding box center [667, 305] width 1335 height 611
click at [102, 135] on link "Crew Studio" at bounding box center [88, 139] width 131 height 28
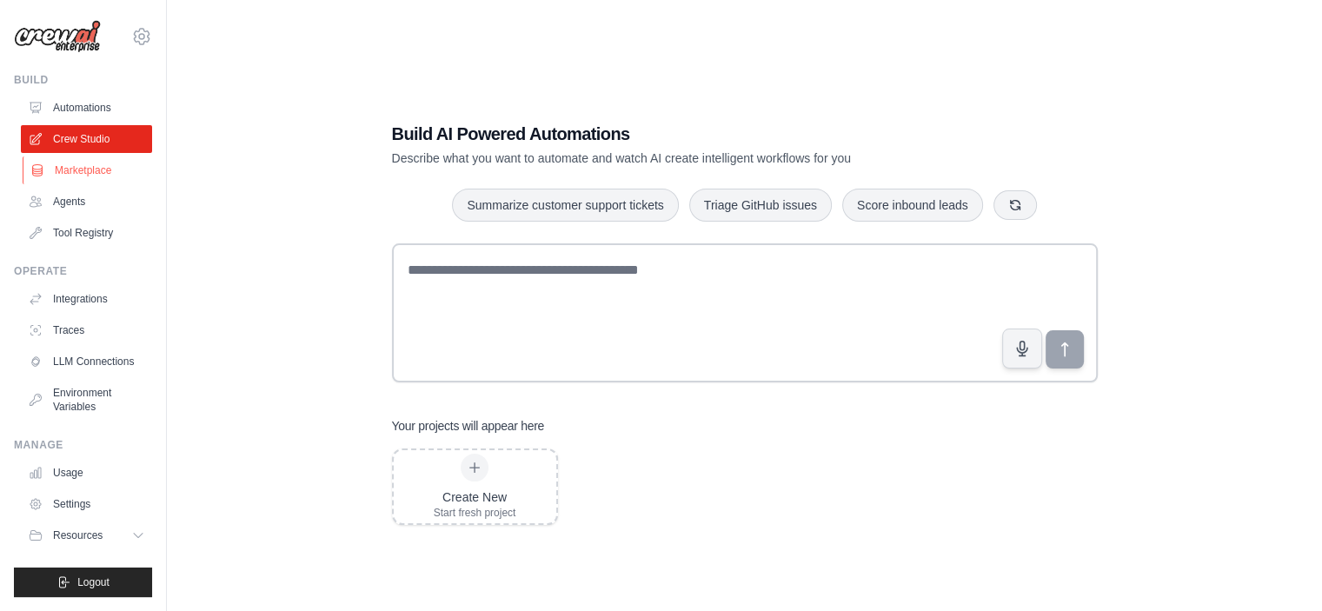
click at [97, 174] on link "Marketplace" at bounding box center [88, 170] width 131 height 28
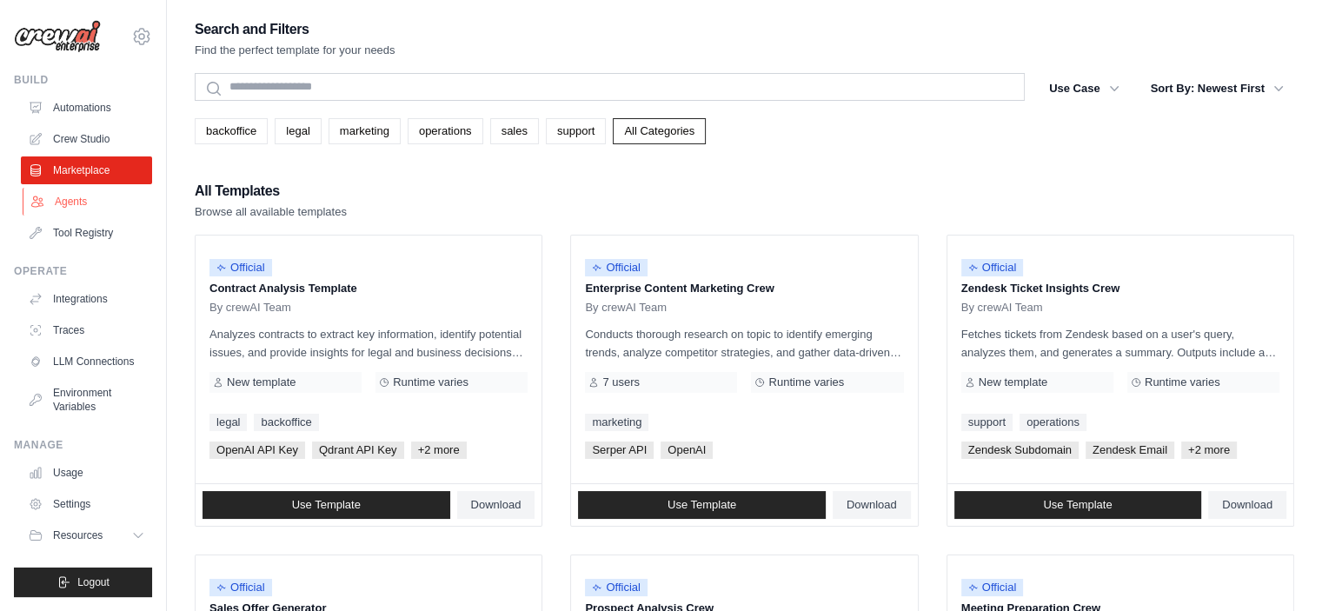
click at [67, 204] on link "Agents" at bounding box center [88, 202] width 131 height 28
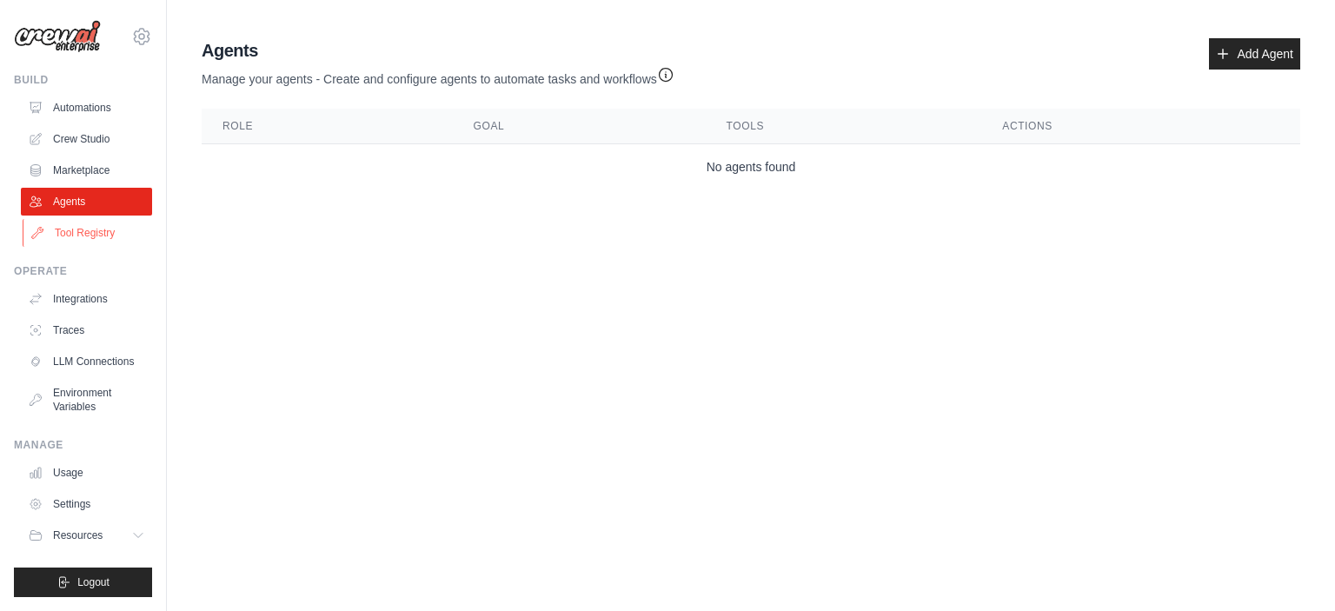
click at [66, 224] on link "Tool Registry" at bounding box center [88, 233] width 131 height 28
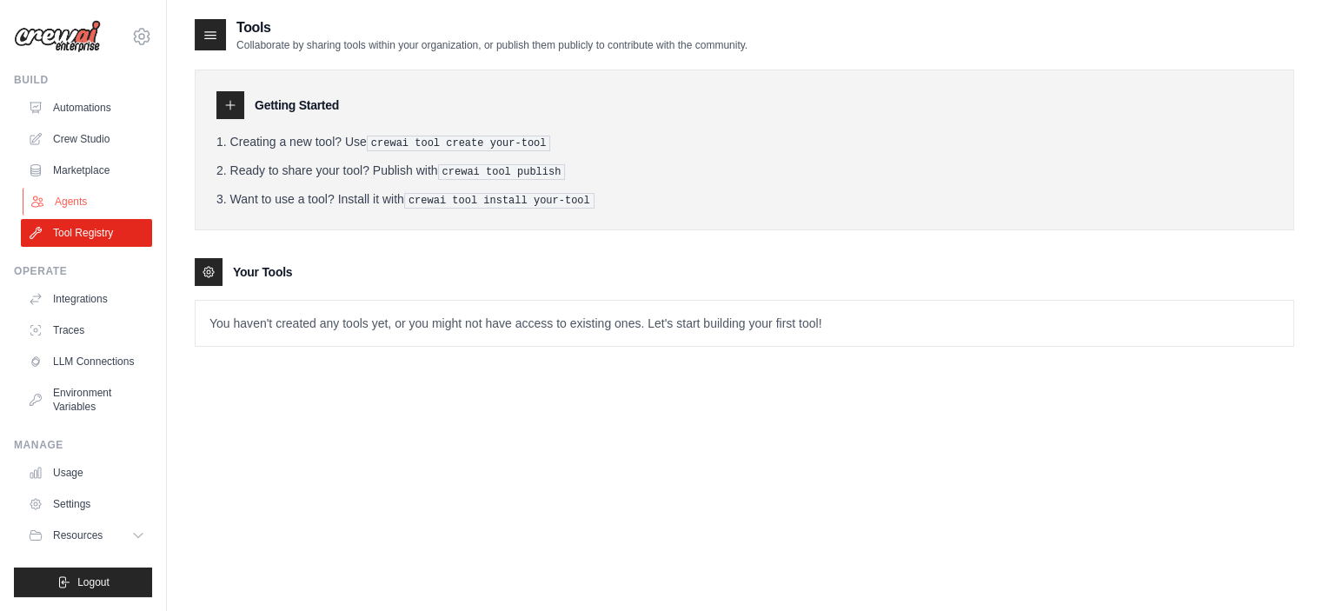
click at [66, 198] on link "Agents" at bounding box center [88, 202] width 131 height 28
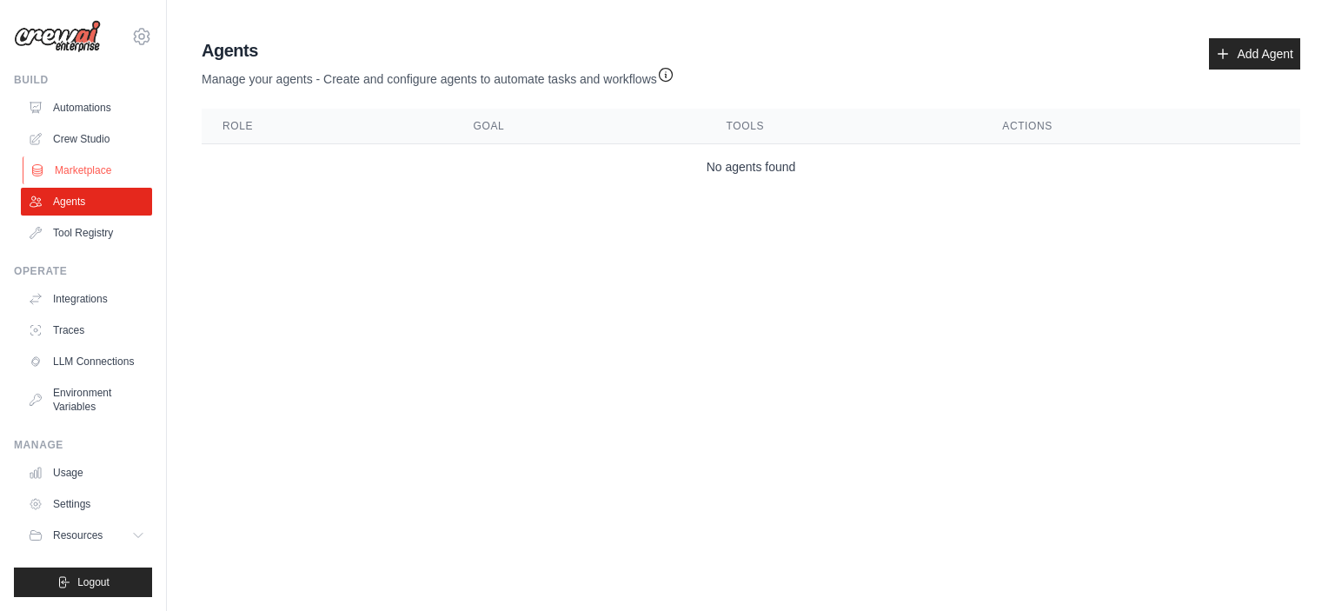
click at [82, 169] on link "Marketplace" at bounding box center [88, 170] width 131 height 28
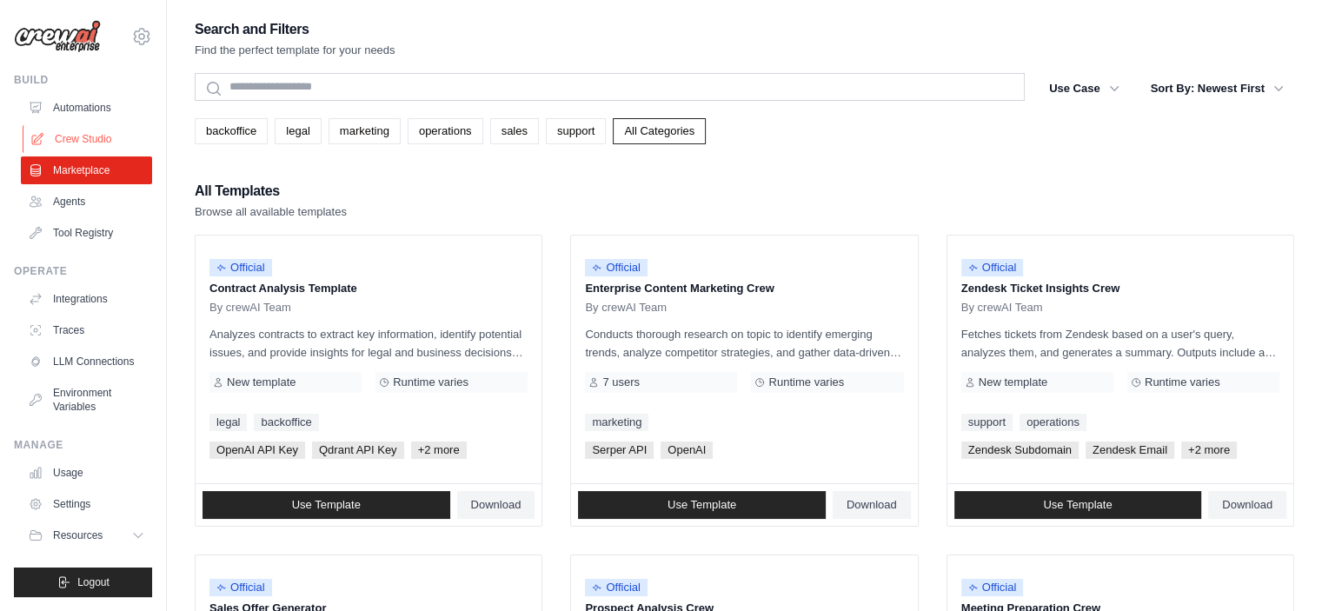
click at [74, 135] on link "Crew Studio" at bounding box center [88, 139] width 131 height 28
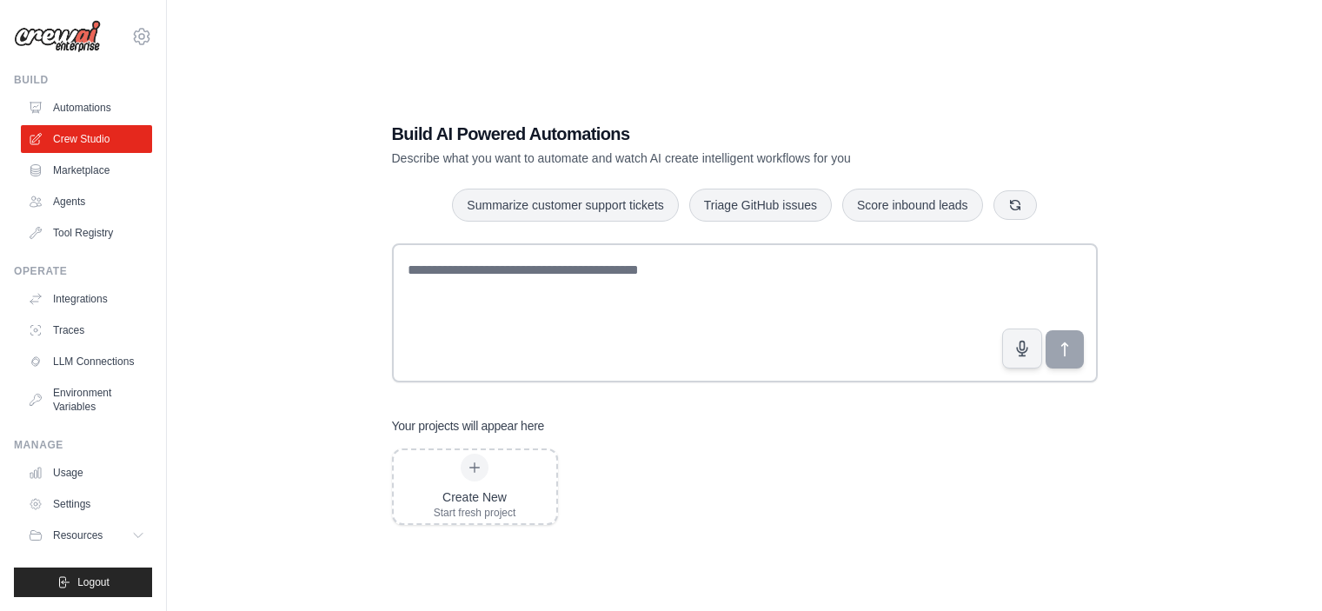
click at [74, 106] on link "Automations" at bounding box center [86, 108] width 131 height 28
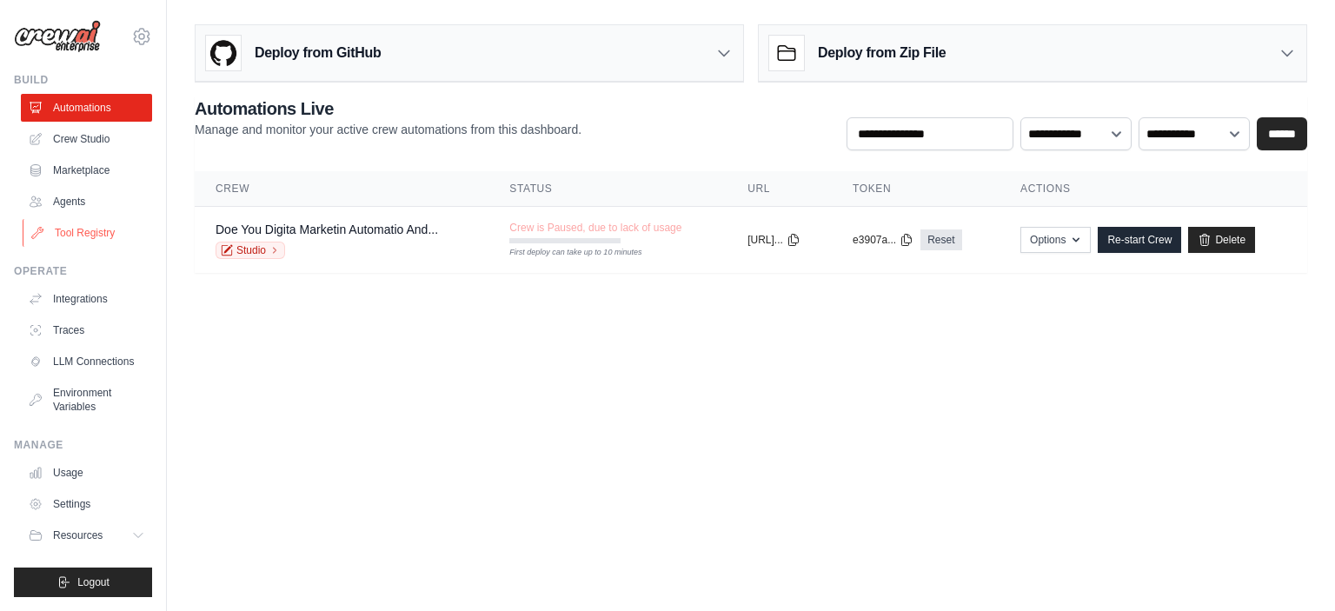
click at [101, 236] on link "Tool Registry" at bounding box center [88, 233] width 131 height 28
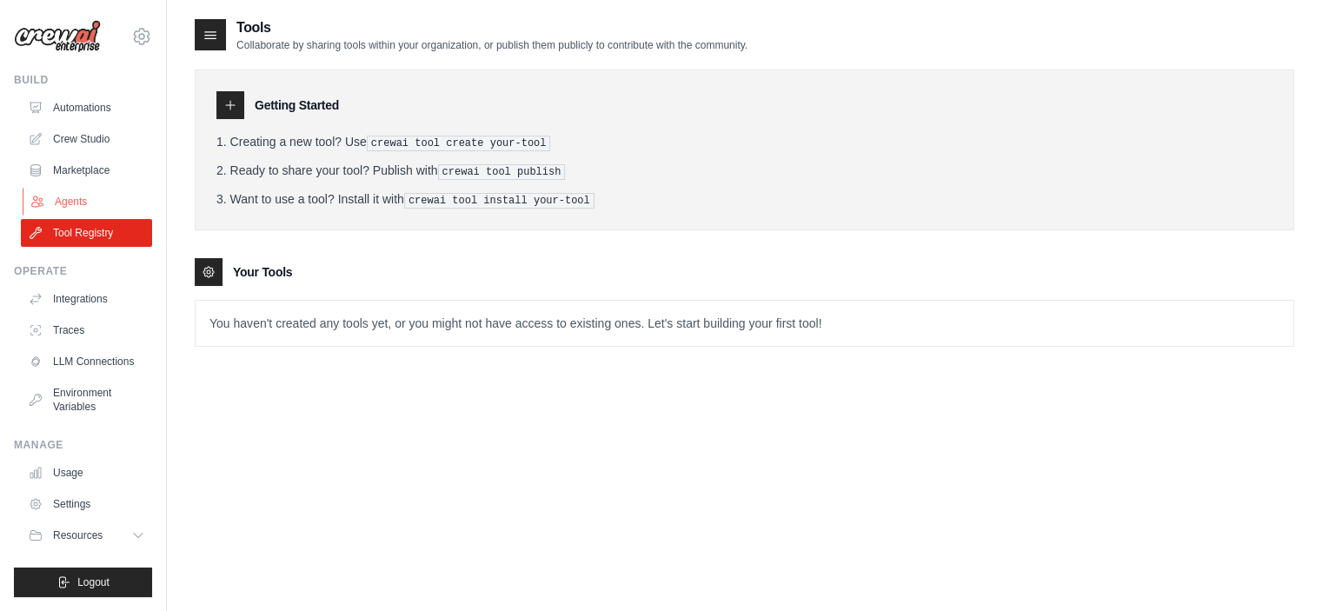
click at [75, 197] on link "Agents" at bounding box center [88, 202] width 131 height 28
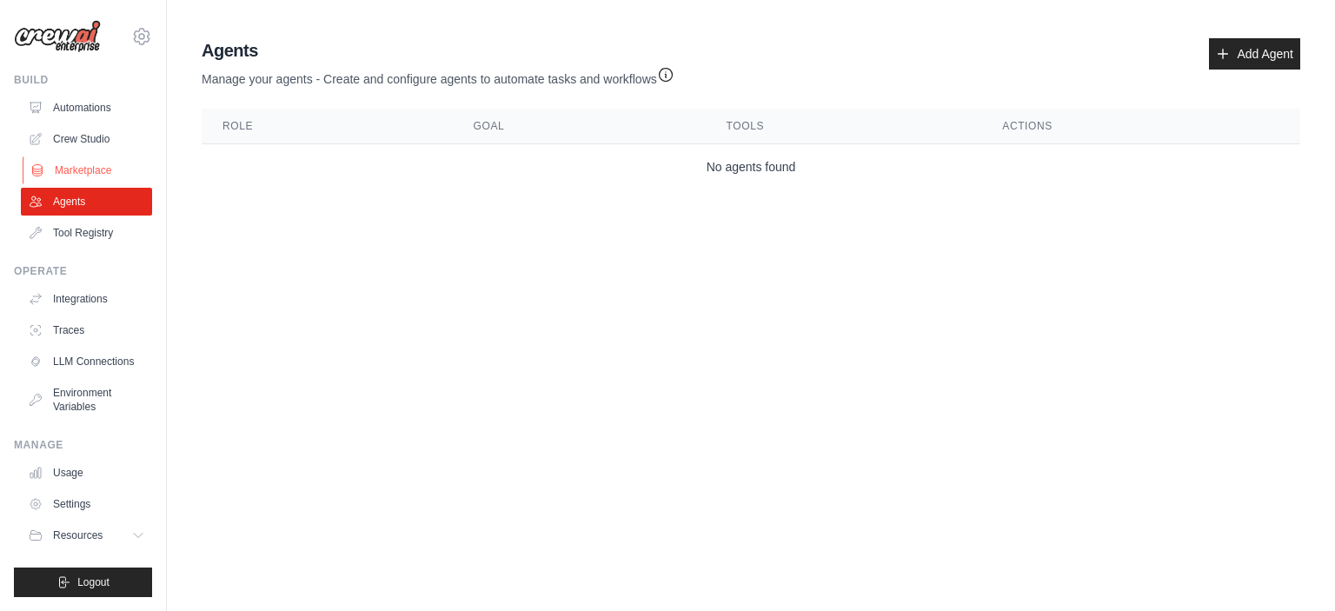
click at [79, 170] on link "Marketplace" at bounding box center [88, 170] width 131 height 28
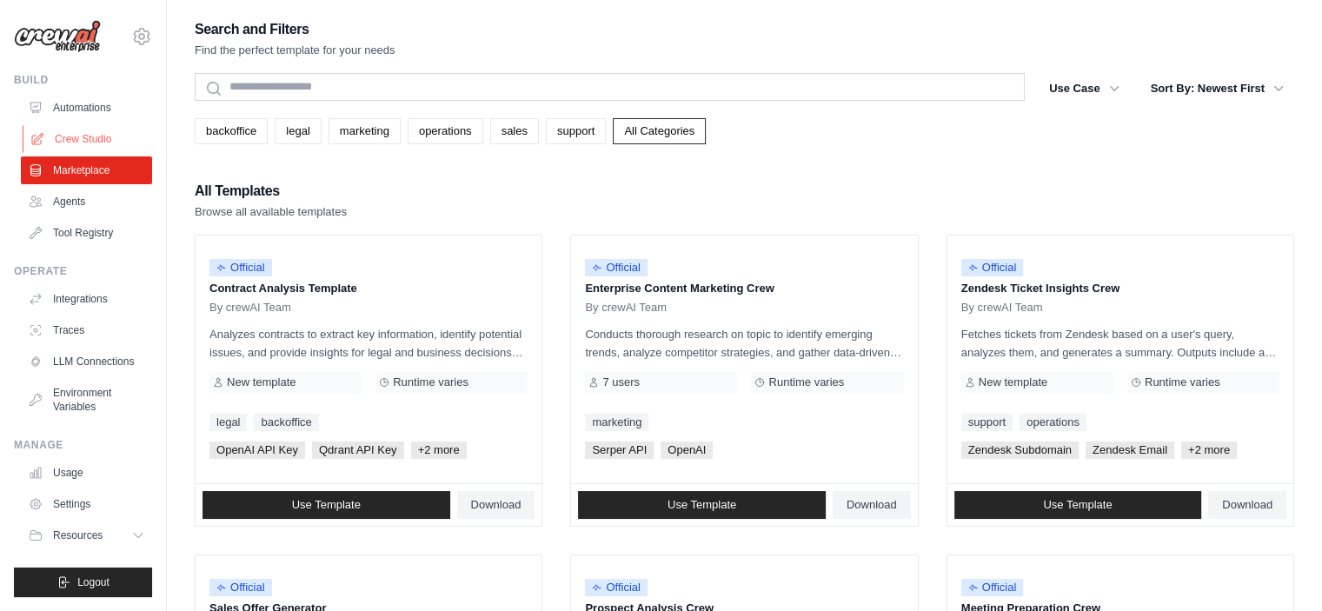
click at [81, 135] on link "Crew Studio" at bounding box center [88, 139] width 131 height 28
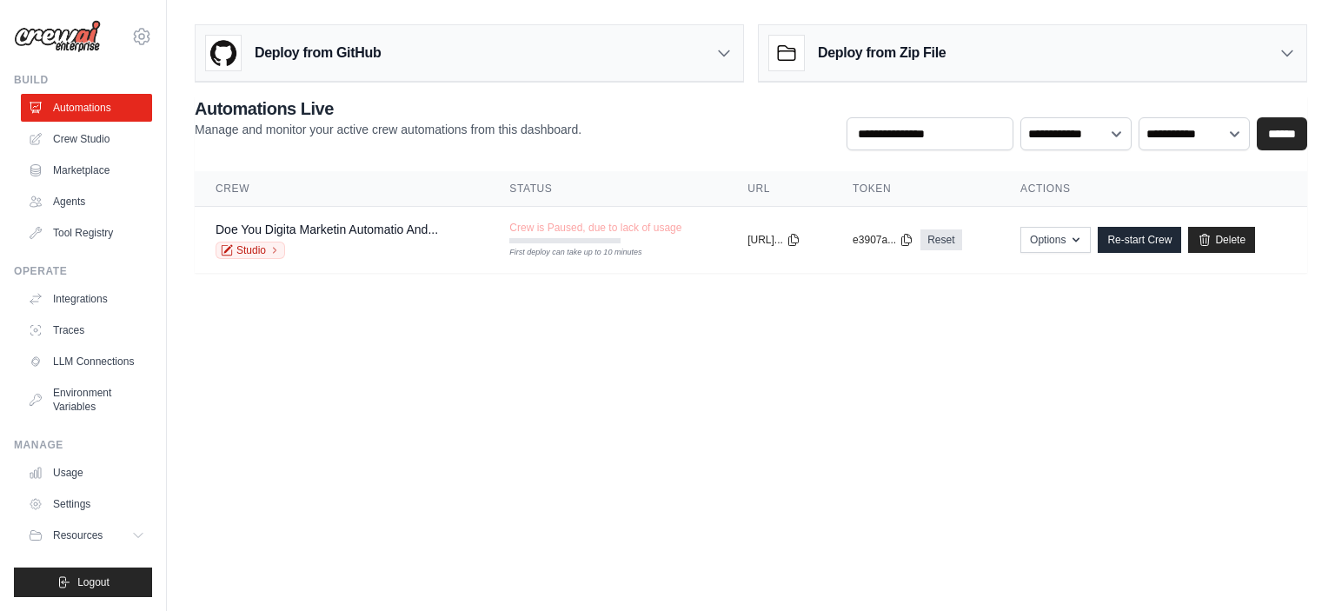
click at [359, 458] on body "[EMAIL_ADDRESS][DOMAIN_NAME] Settings Build Automations Crew Studio" at bounding box center [667, 305] width 1335 height 611
click at [1278, 51] on div "Deploy from Zip File" at bounding box center [1033, 53] width 548 height 57
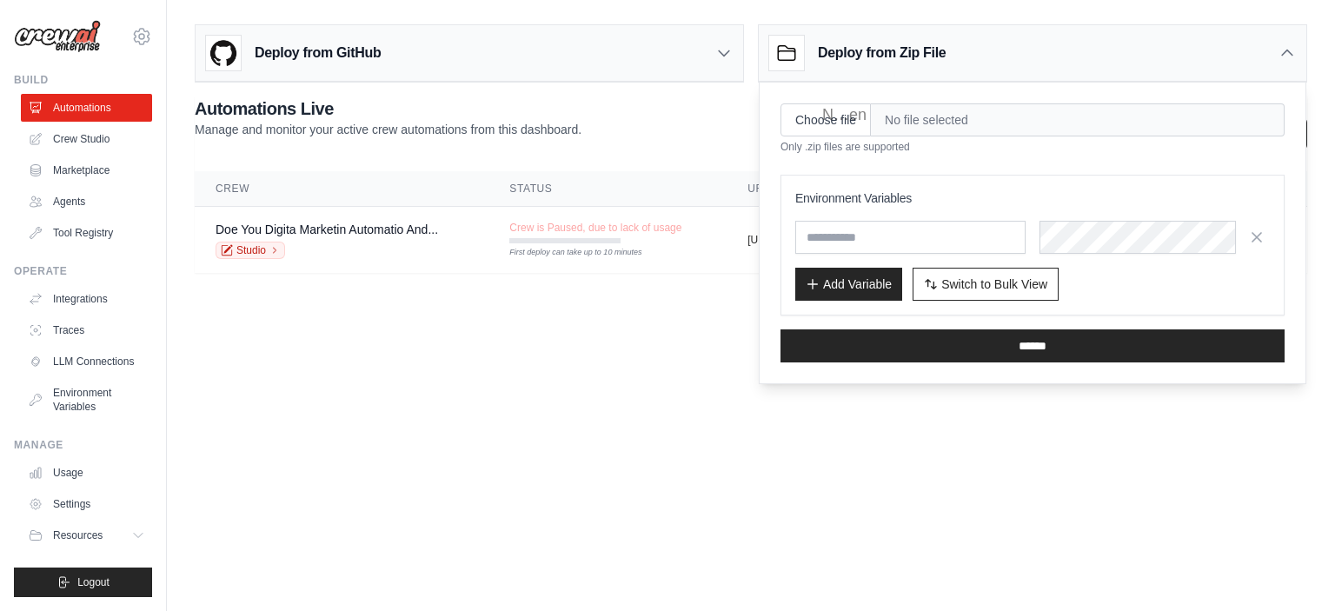
click at [732, 43] on div "Deploy from GitHub" at bounding box center [470, 53] width 548 height 57
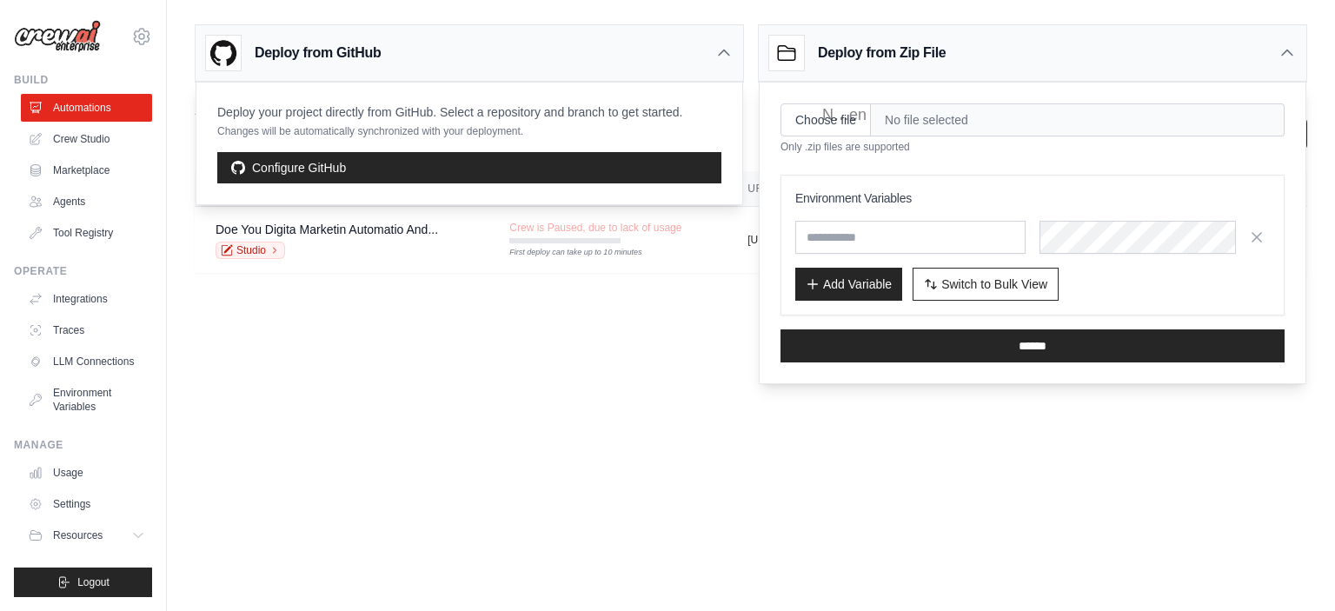
click at [732, 43] on div "Deploy from GitHub" at bounding box center [470, 53] width 548 height 57
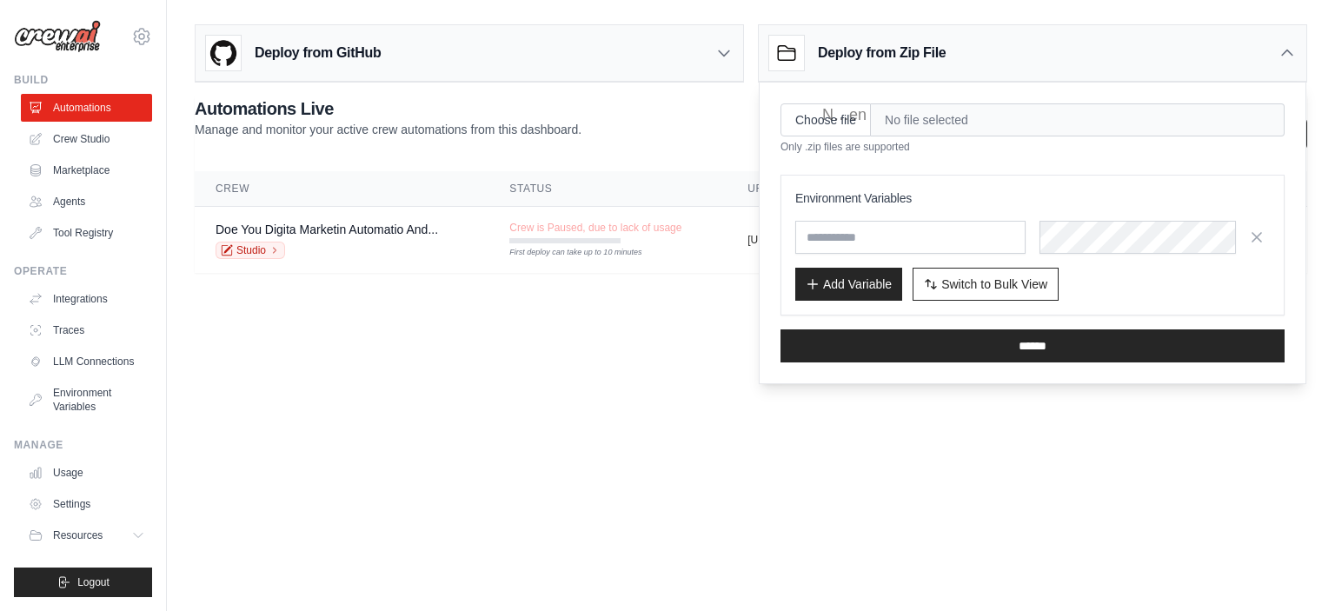
click at [1292, 48] on icon at bounding box center [1287, 52] width 17 height 17
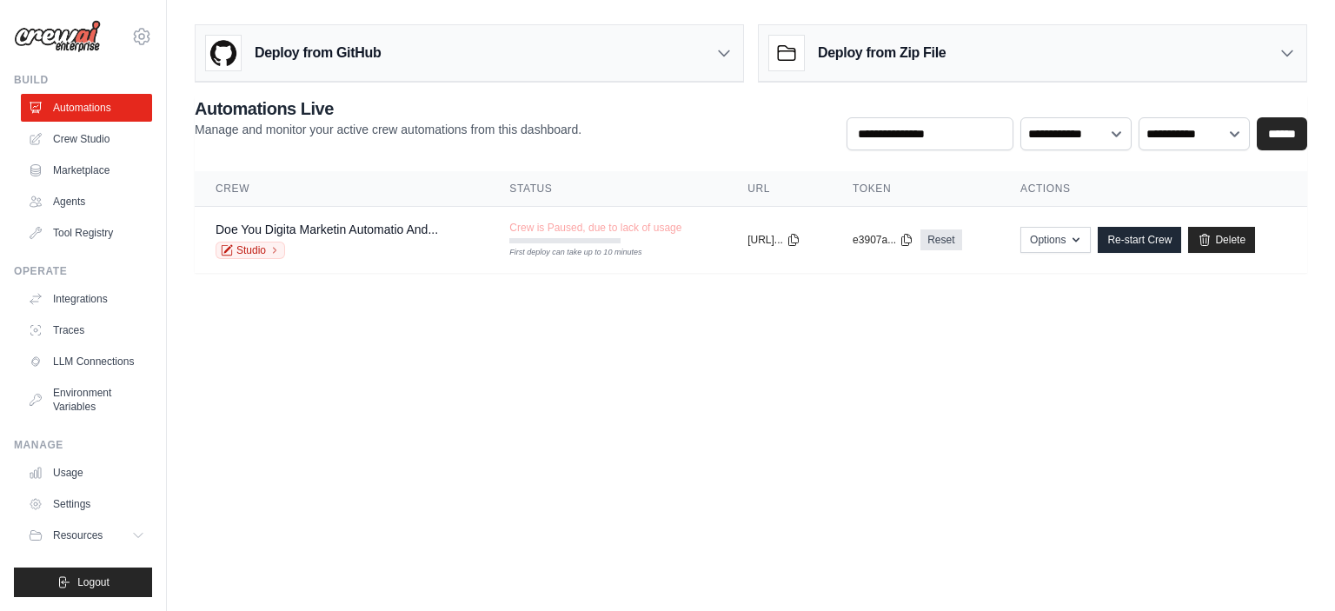
drag, startPoint x: 513, startPoint y: 325, endPoint x: 437, endPoint y: 305, distance: 78.2
click at [512, 325] on body "[EMAIL_ADDRESS][DOMAIN_NAME] Settings Build Automations Crew Studio" at bounding box center [667, 305] width 1335 height 611
click at [551, 354] on body "[EMAIL_ADDRESS][DOMAIN_NAME] Settings Build Automations Crew Studio" at bounding box center [667, 305] width 1335 height 611
click at [939, 452] on body "[EMAIL_ADDRESS][DOMAIN_NAME] Settings Build Automations Crew Studio" at bounding box center [667, 305] width 1335 height 611
